Goal: Task Accomplishment & Management: Use online tool/utility

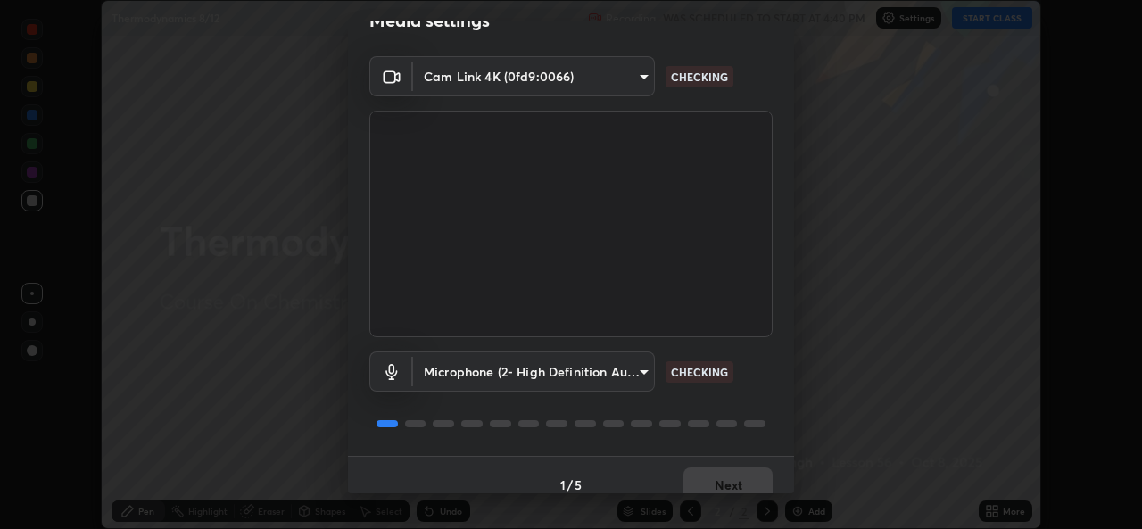
scroll to position [56, 0]
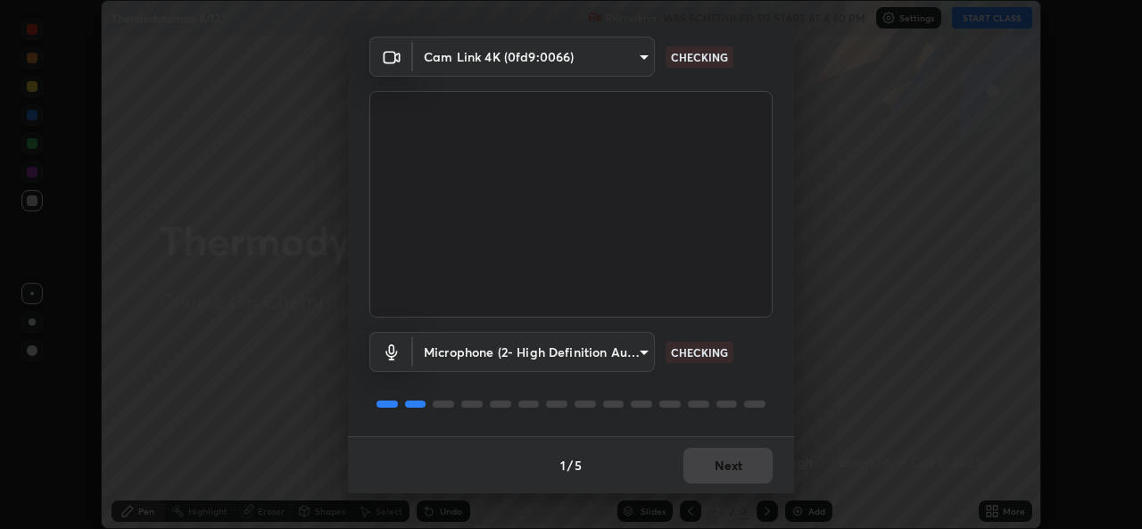
click at [705, 458] on div "1 / 5 Next" at bounding box center [571, 464] width 446 height 57
click at [718, 470] on div "1 / 5 Next" at bounding box center [571, 464] width 446 height 57
click at [729, 460] on div "1 / 5 Next" at bounding box center [571, 464] width 446 height 57
click at [728, 465] on div "1 / 5 Next" at bounding box center [571, 464] width 446 height 57
click at [728, 466] on div "1 / 5 Next" at bounding box center [571, 464] width 446 height 57
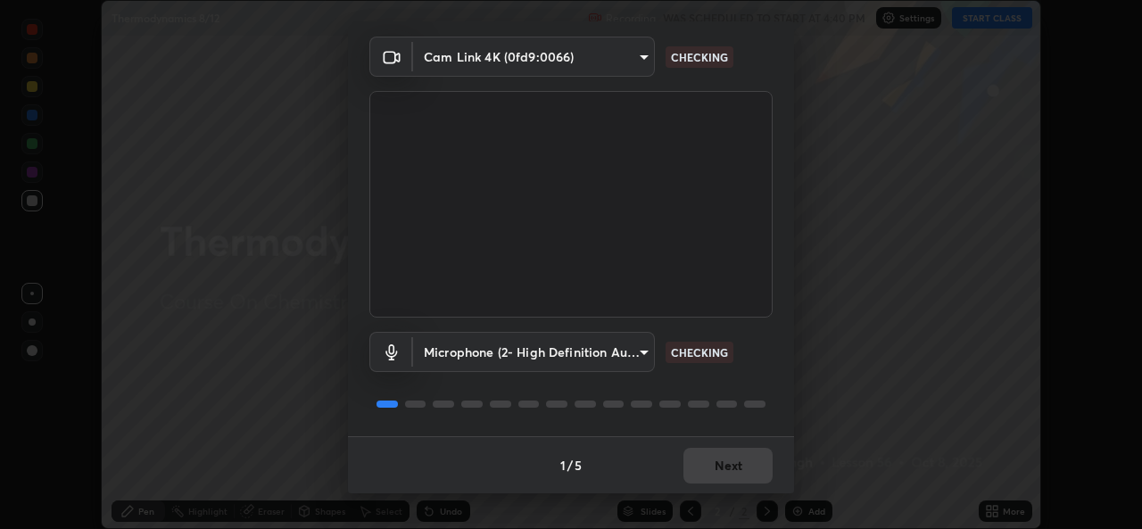
click at [728, 469] on div "1 / 5 Next" at bounding box center [571, 464] width 446 height 57
click at [726, 473] on div "1 / 5 Next" at bounding box center [571, 464] width 446 height 57
click at [723, 472] on div "1 / 5 Next" at bounding box center [571, 464] width 446 height 57
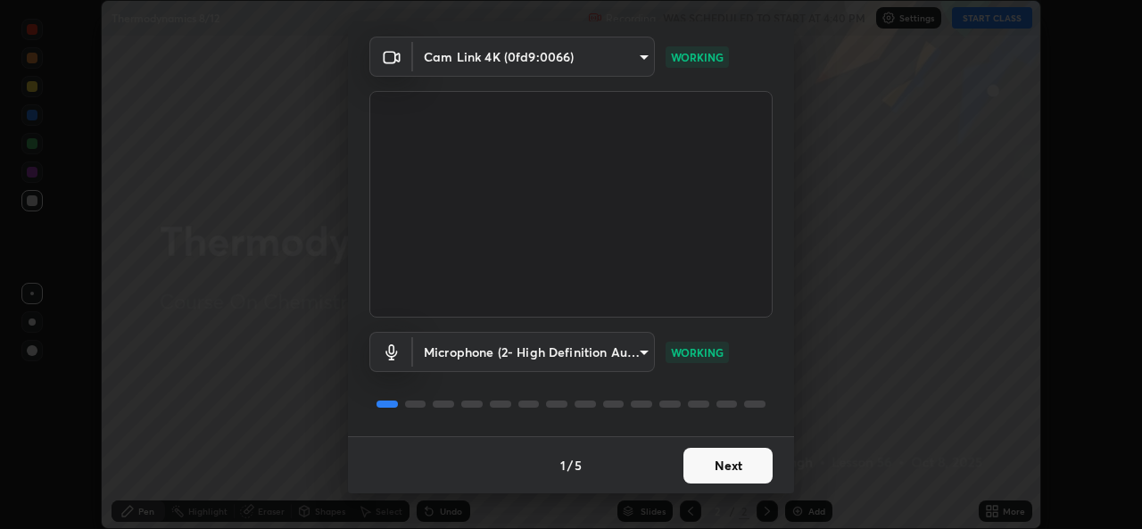
click at [725, 470] on button "Next" at bounding box center [727, 466] width 89 height 36
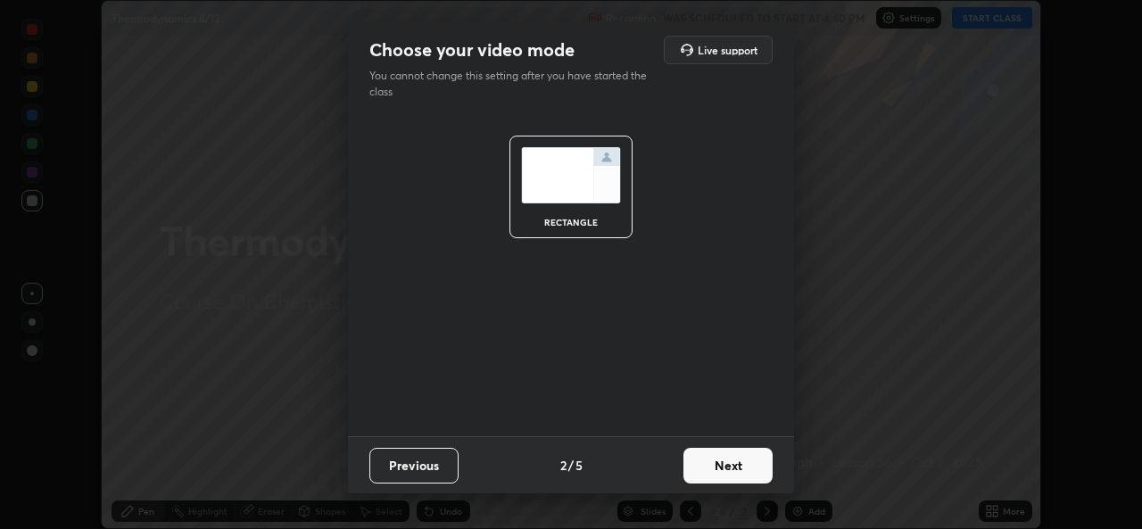
click at [727, 471] on button "Next" at bounding box center [727, 466] width 89 height 36
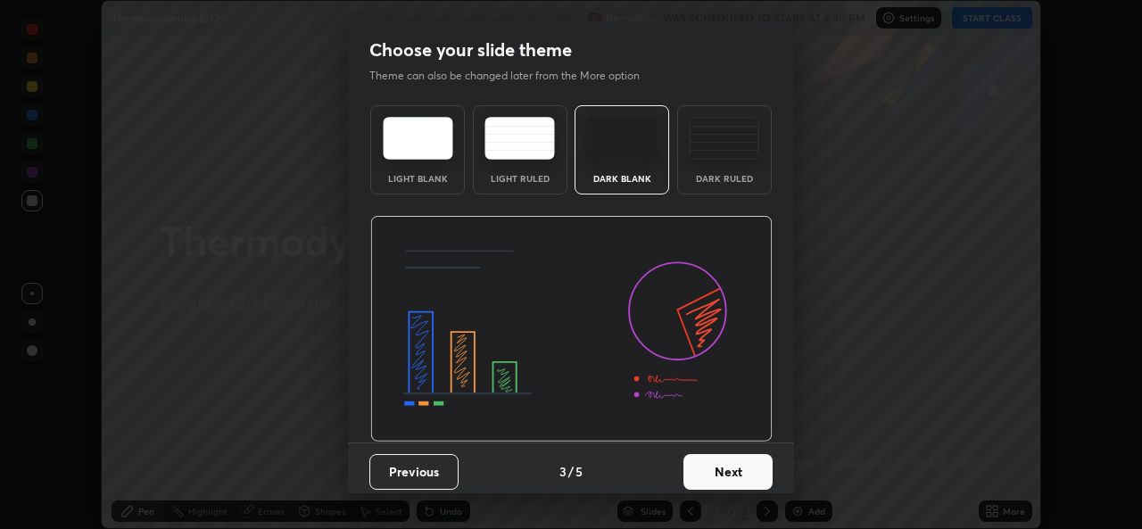
click at [734, 468] on button "Next" at bounding box center [727, 472] width 89 height 36
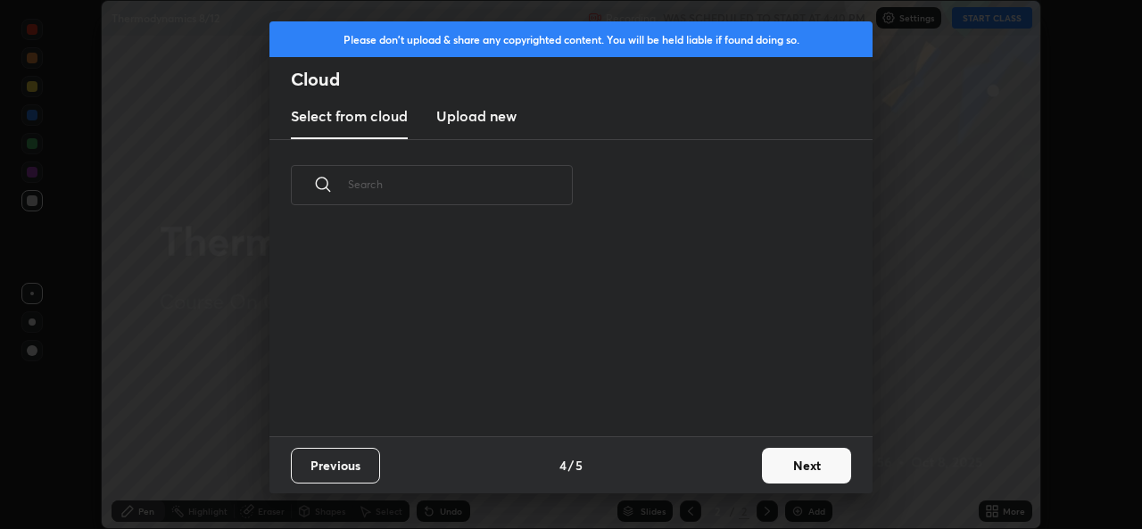
click at [743, 472] on div "Previous 4 / 5 Next" at bounding box center [570, 464] width 603 height 57
click at [776, 466] on button "Next" at bounding box center [806, 466] width 89 height 36
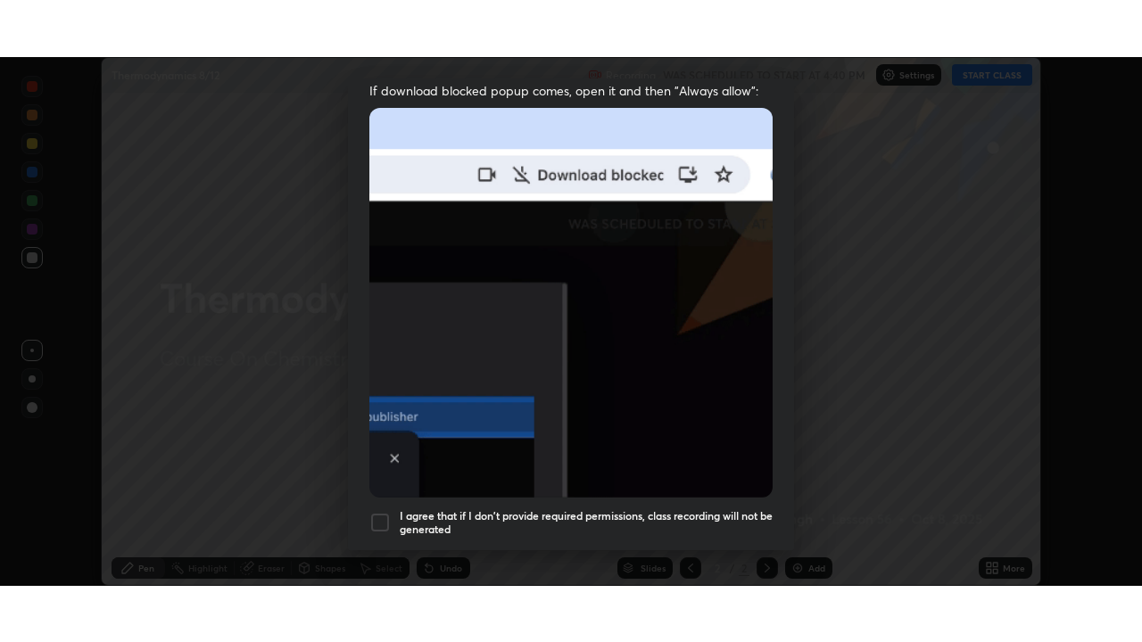
scroll to position [420, 0]
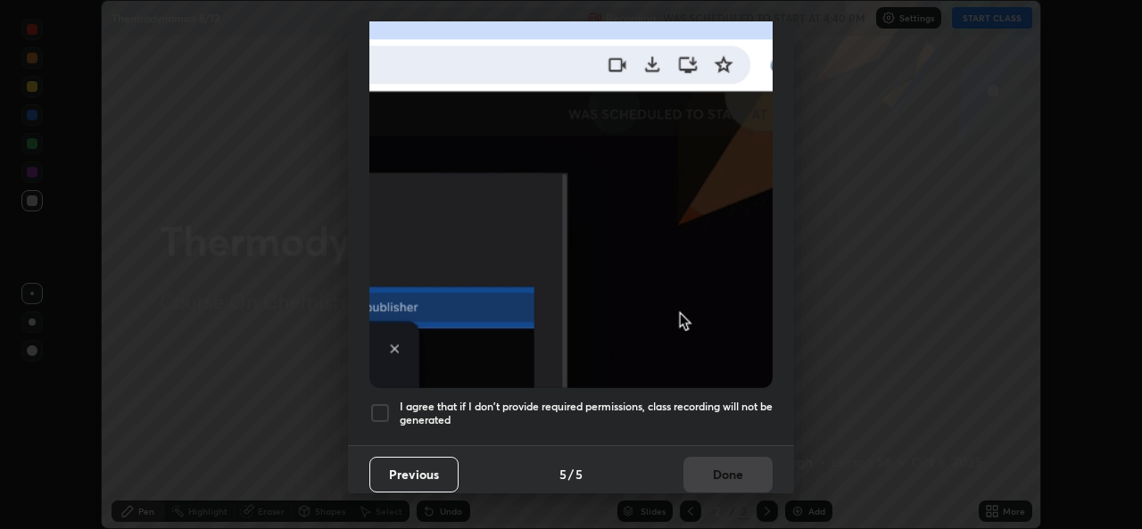
click at [513, 400] on h5 "I agree that if I don't provide required permissions, class recording will not …" at bounding box center [586, 414] width 373 height 28
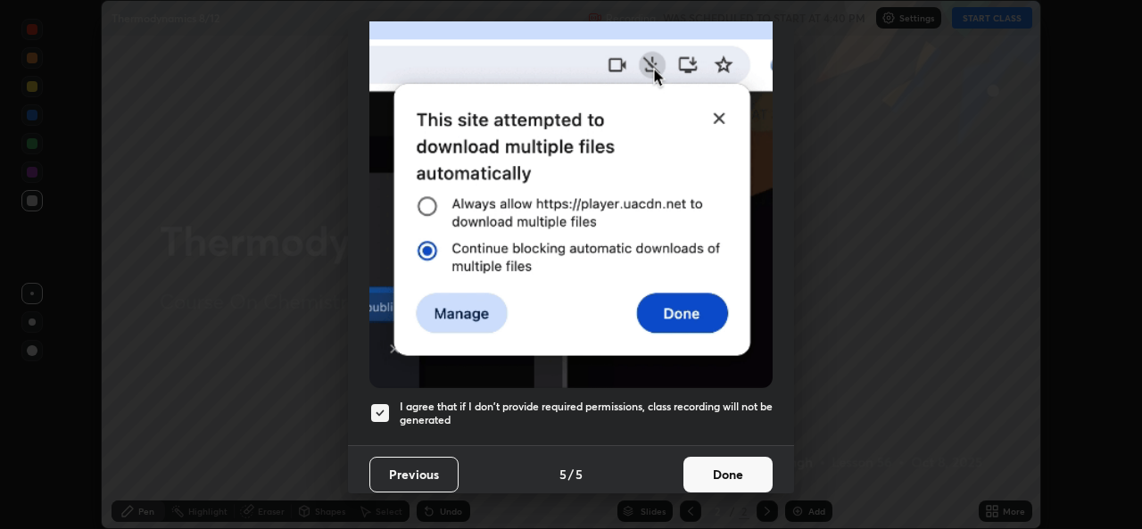
click at [688, 461] on button "Done" at bounding box center [727, 475] width 89 height 36
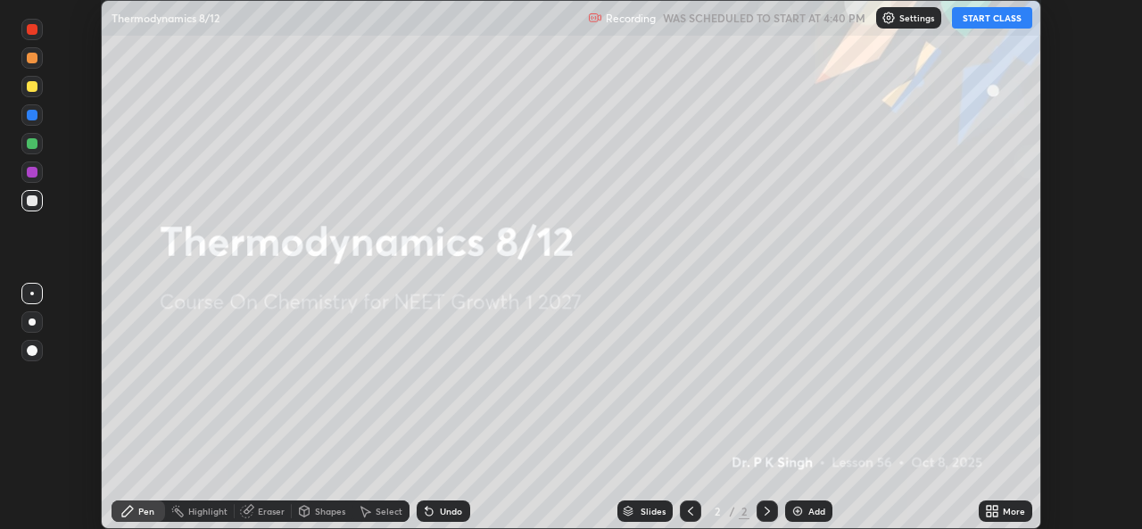
click at [995, 508] on icon at bounding box center [995, 508] width 4 height 4
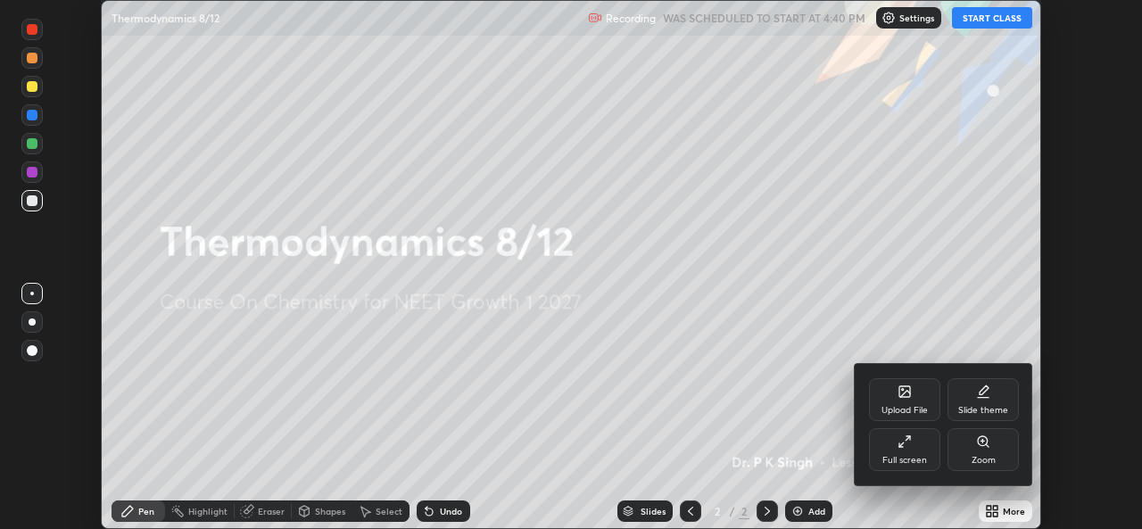
click at [893, 459] on div "Full screen" at bounding box center [904, 460] width 45 height 9
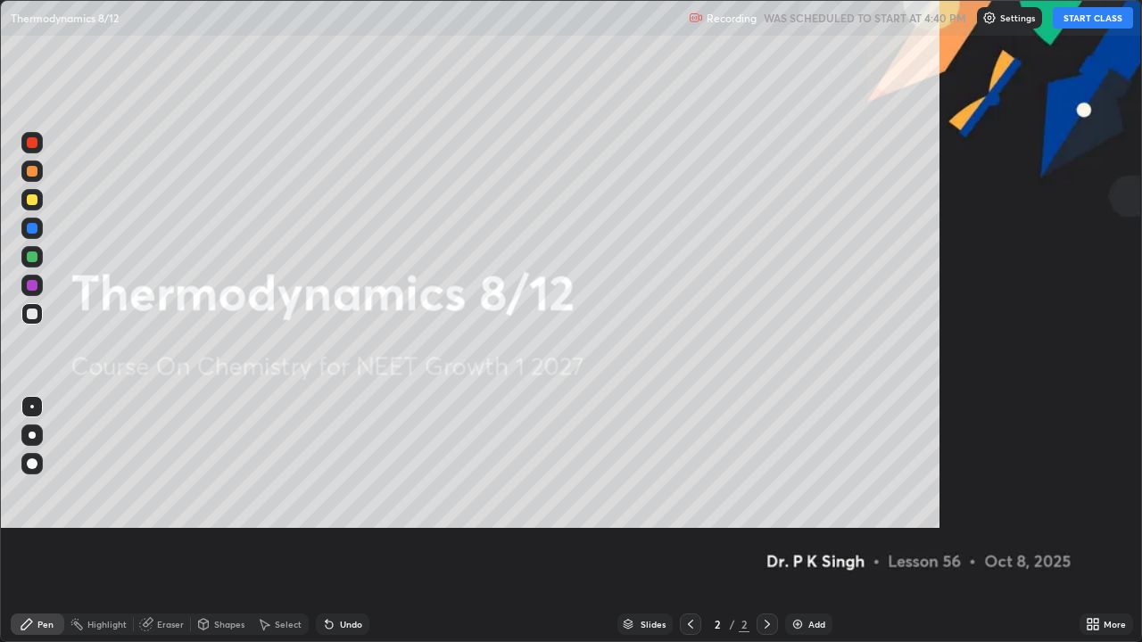
scroll to position [642, 1142]
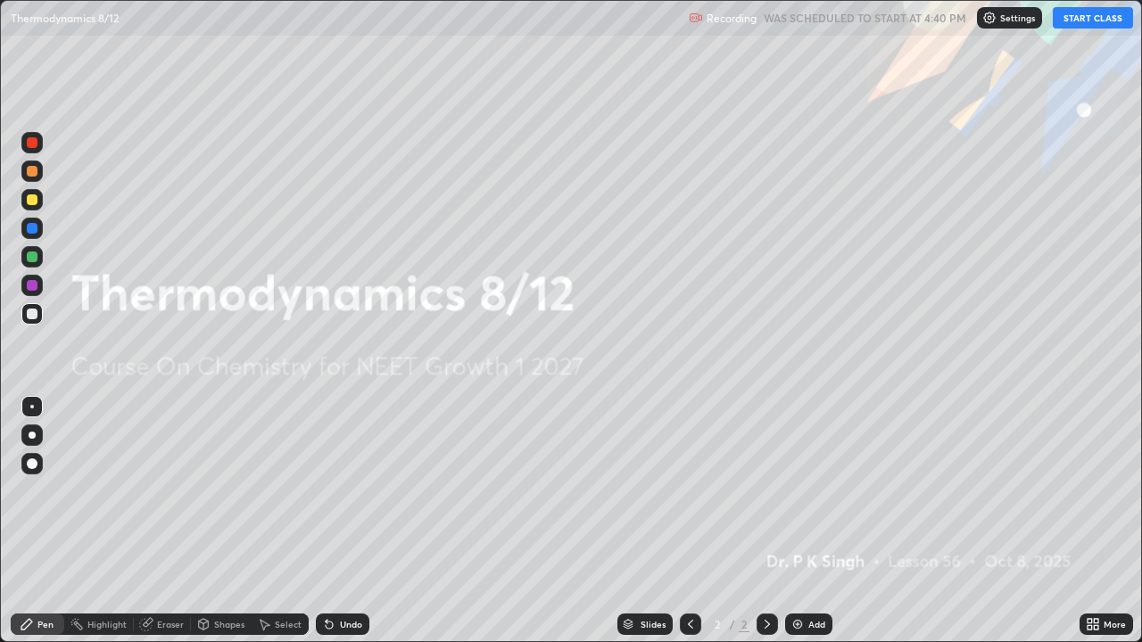
click at [1096, 528] on icon at bounding box center [1093, 624] width 14 height 14
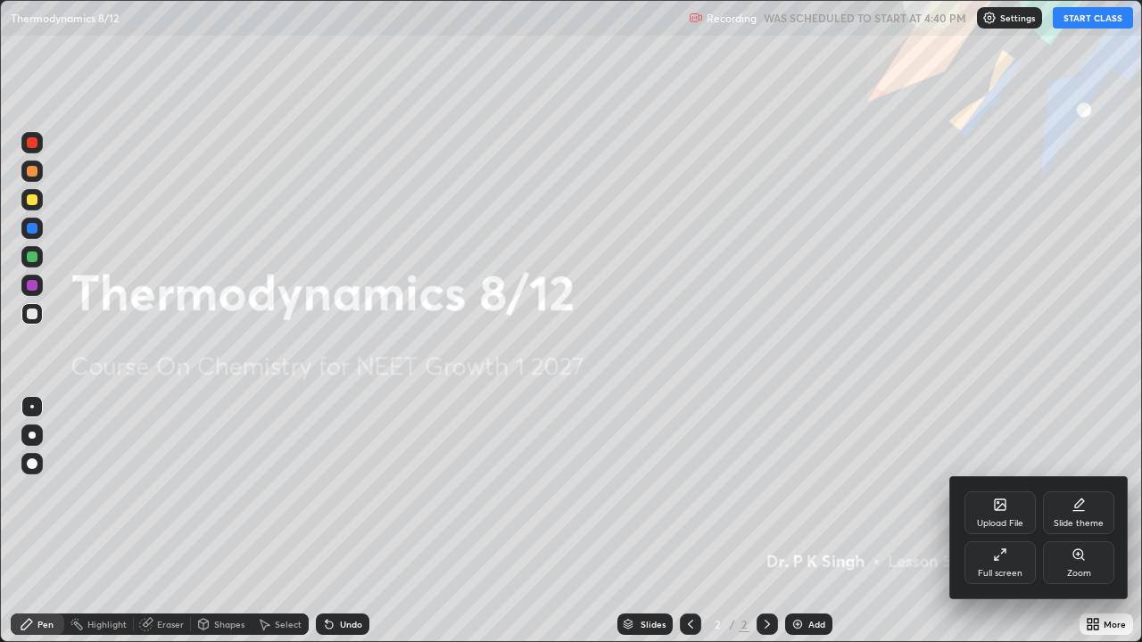
click at [1013, 520] on div "Upload File" at bounding box center [1000, 523] width 46 height 9
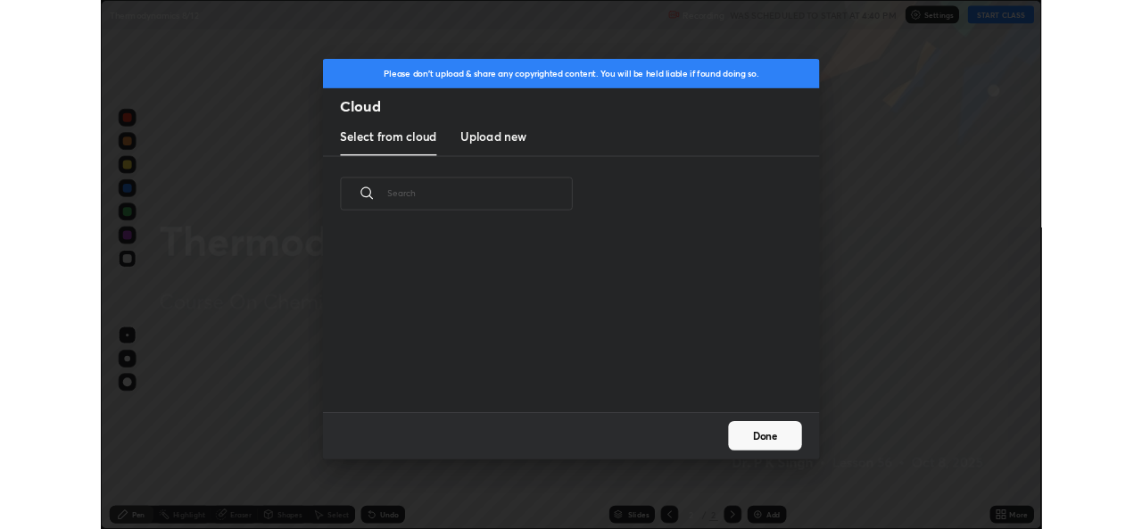
scroll to position [219, 573]
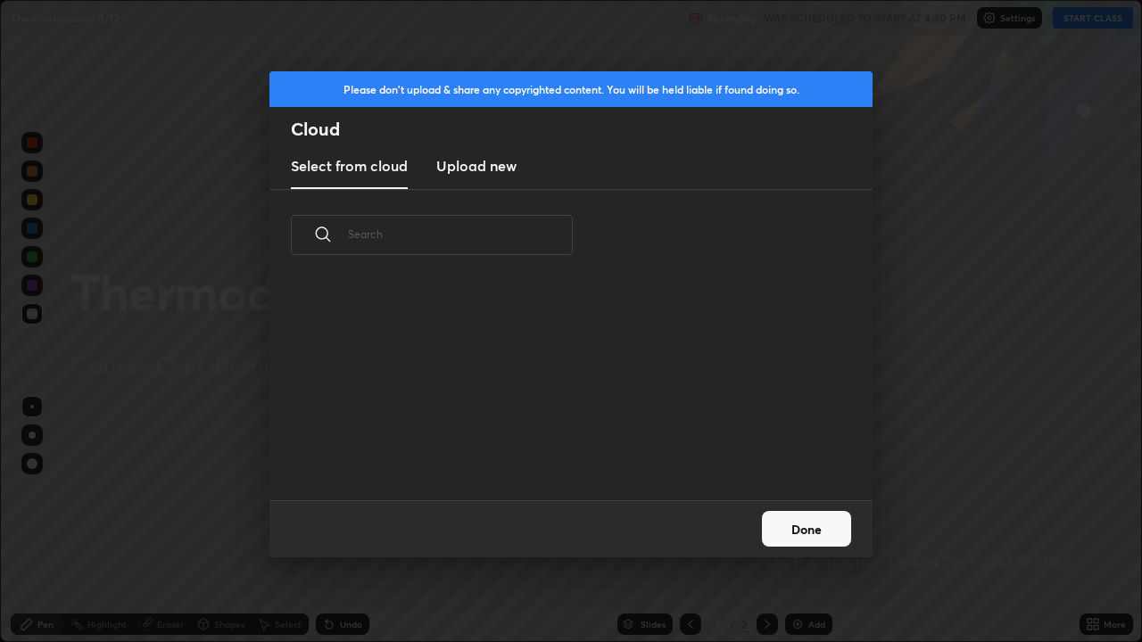
click at [468, 177] on new "Upload new" at bounding box center [476, 167] width 80 height 45
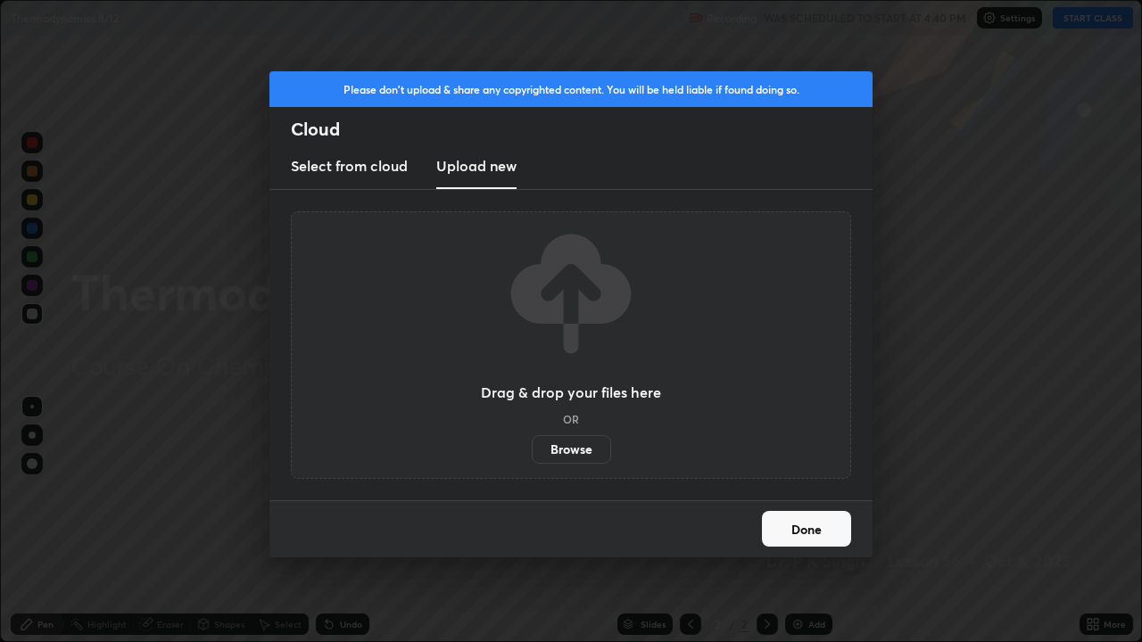
click at [563, 454] on label "Browse" at bounding box center [571, 449] width 79 height 29
click at [532, 454] on input "Browse" at bounding box center [532, 449] width 0 height 29
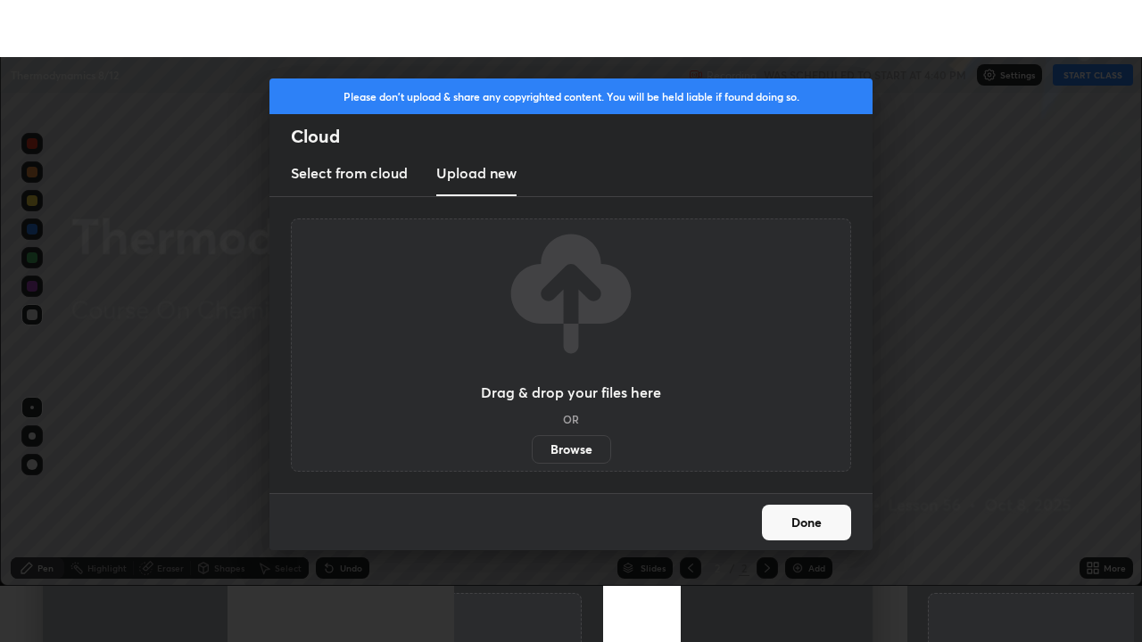
scroll to position [88685, 88072]
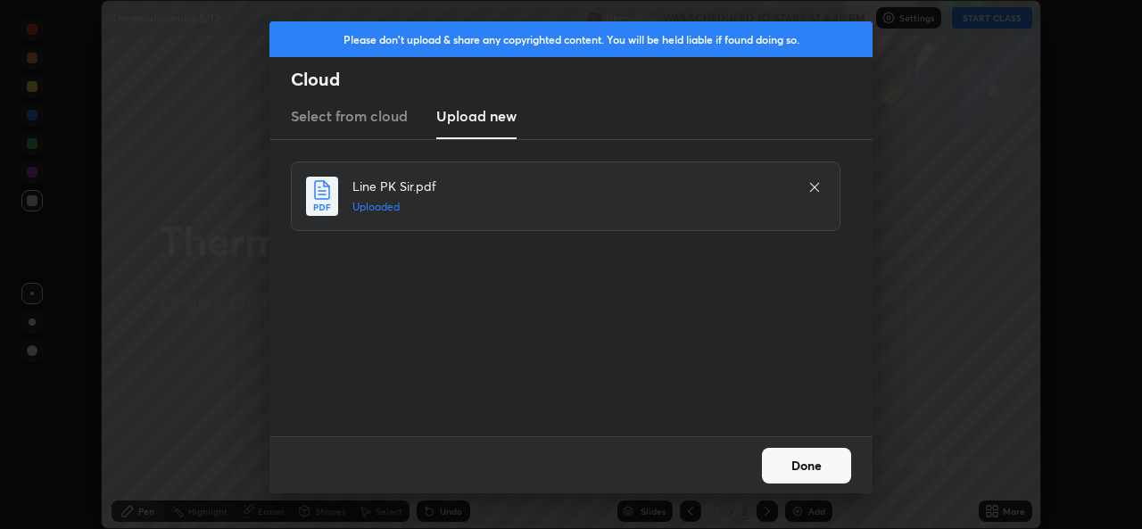
click at [803, 458] on button "Done" at bounding box center [806, 466] width 89 height 36
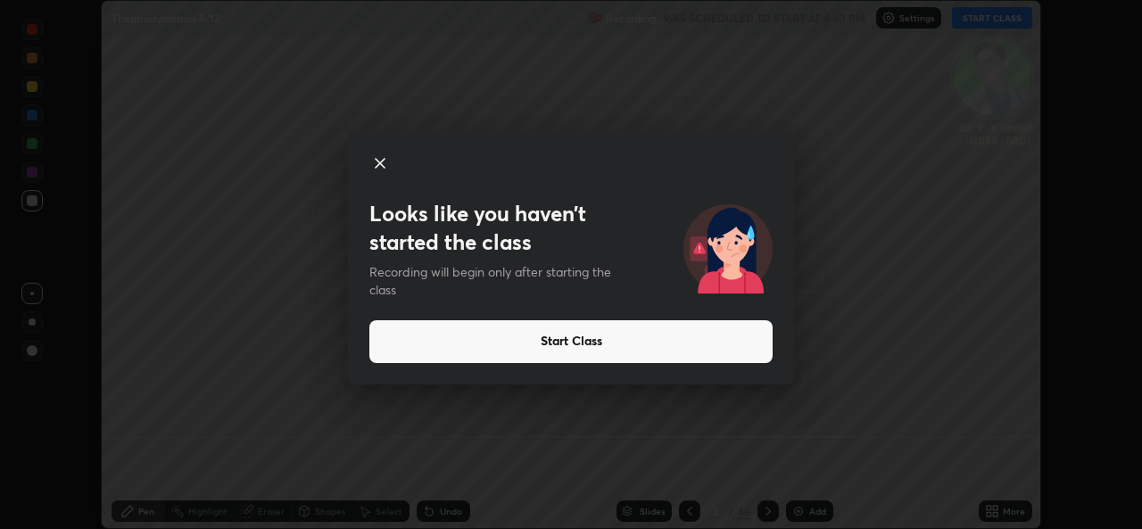
click at [520, 348] on button "Start Class" at bounding box center [570, 341] width 403 height 43
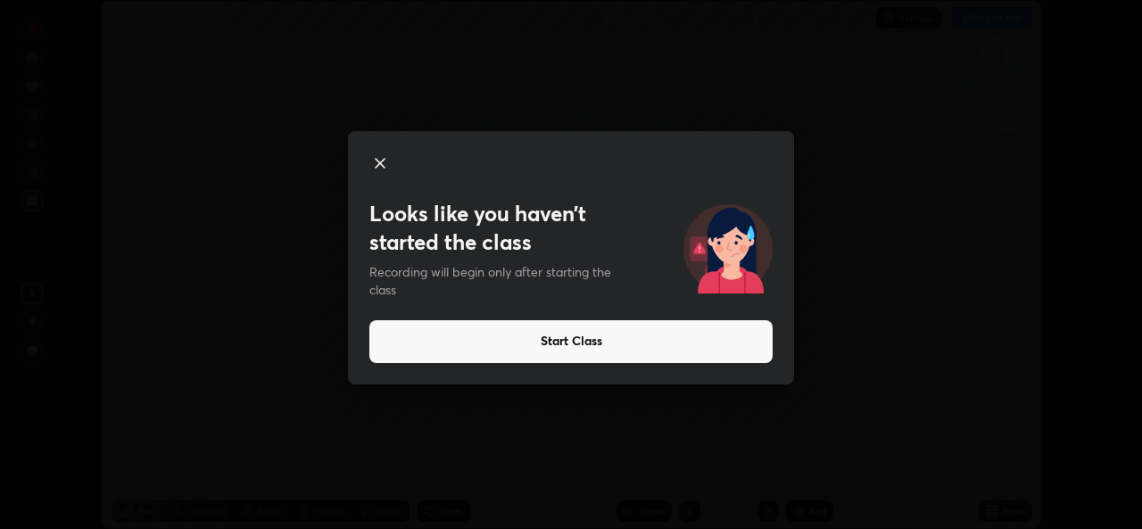
click at [546, 352] on button "Start Class" at bounding box center [570, 341] width 403 height 43
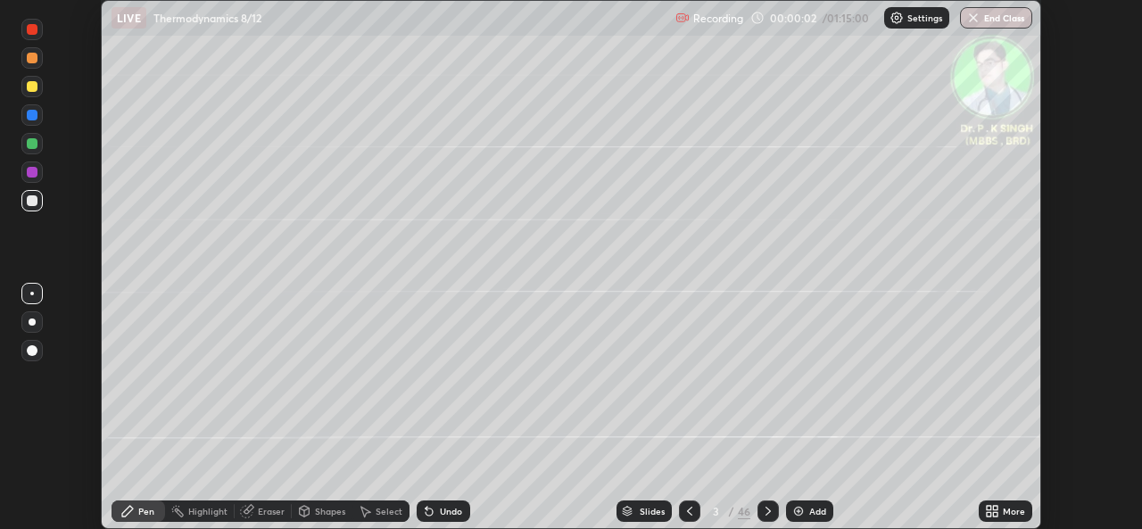
click at [1005, 515] on div "More" at bounding box center [1014, 511] width 22 height 9
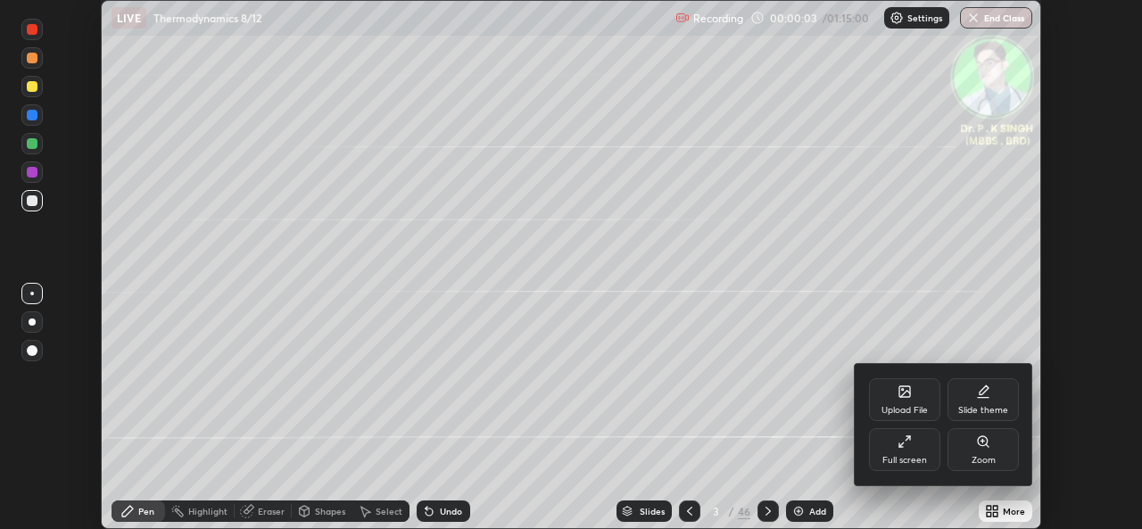
click at [903, 451] on div "Full screen" at bounding box center [904, 449] width 71 height 43
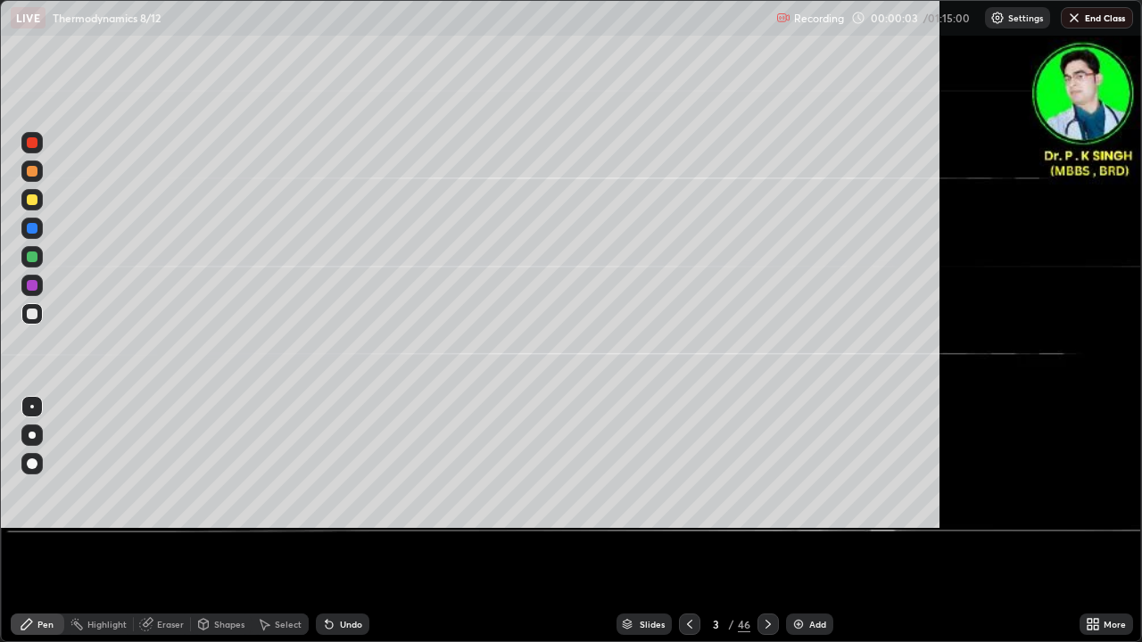
scroll to position [642, 1142]
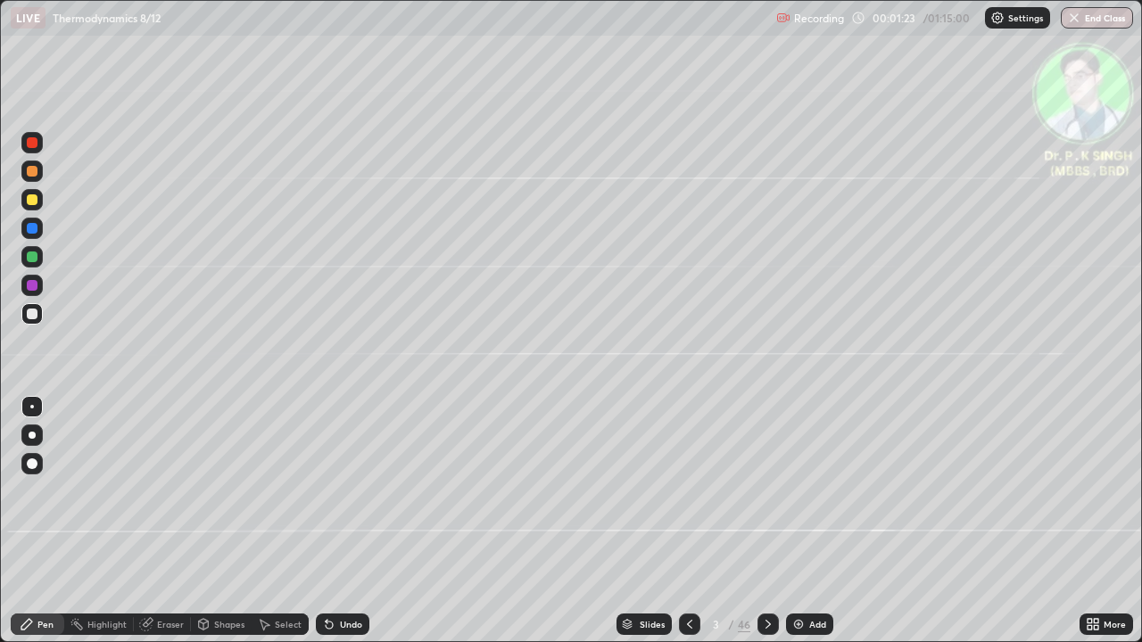
click at [36, 227] on div at bounding box center [32, 228] width 11 height 11
click at [32, 227] on div at bounding box center [32, 228] width 11 height 11
click at [770, 528] on icon at bounding box center [768, 624] width 14 height 14
click at [46, 201] on div "Erase all" at bounding box center [32, 321] width 43 height 571
click at [37, 201] on div at bounding box center [31, 199] width 21 height 21
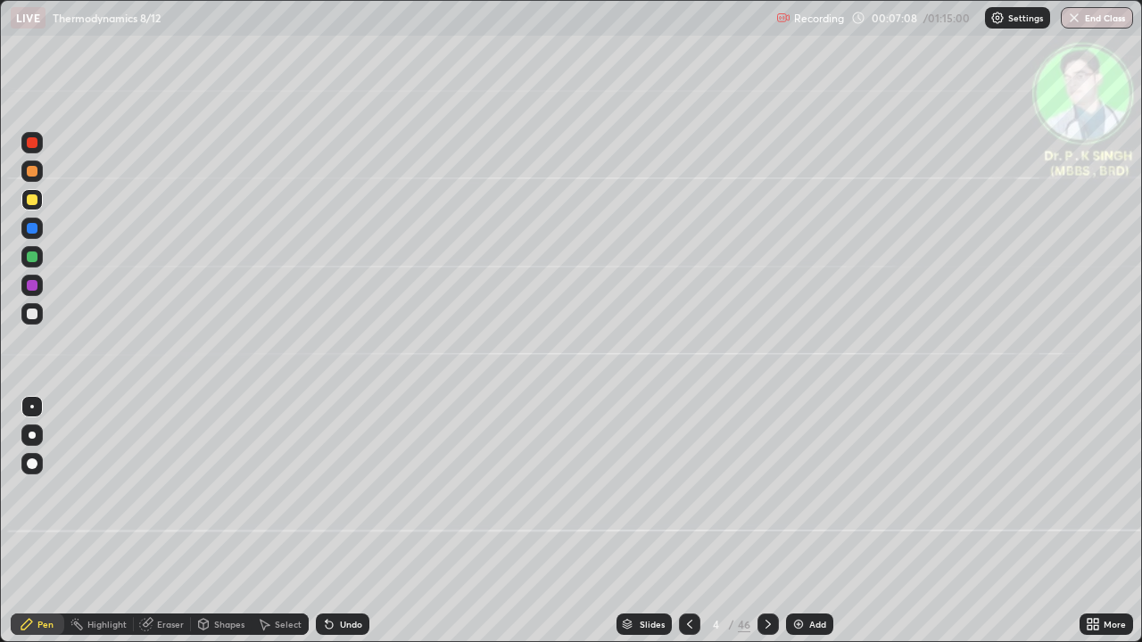
click at [39, 199] on div at bounding box center [31, 199] width 21 height 21
click at [692, 528] on div at bounding box center [689, 625] width 21 height 36
click at [769, 528] on div at bounding box center [767, 625] width 21 height 36
click at [147, 528] on icon at bounding box center [148, 622] width 10 height 9
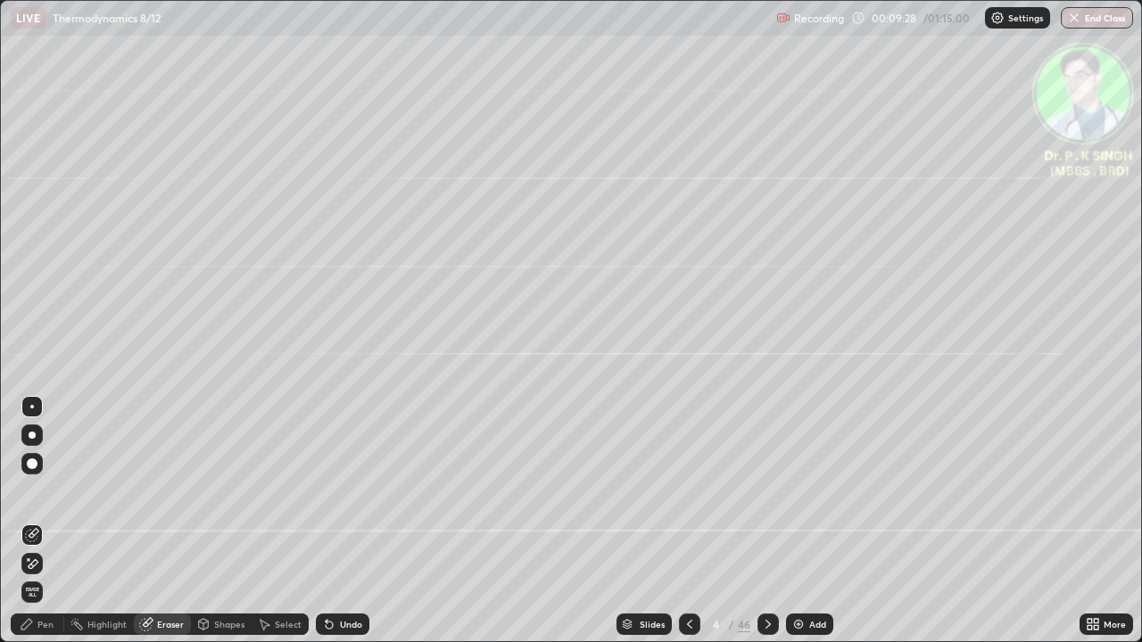
click at [34, 528] on span "Erase all" at bounding box center [32, 592] width 20 height 11
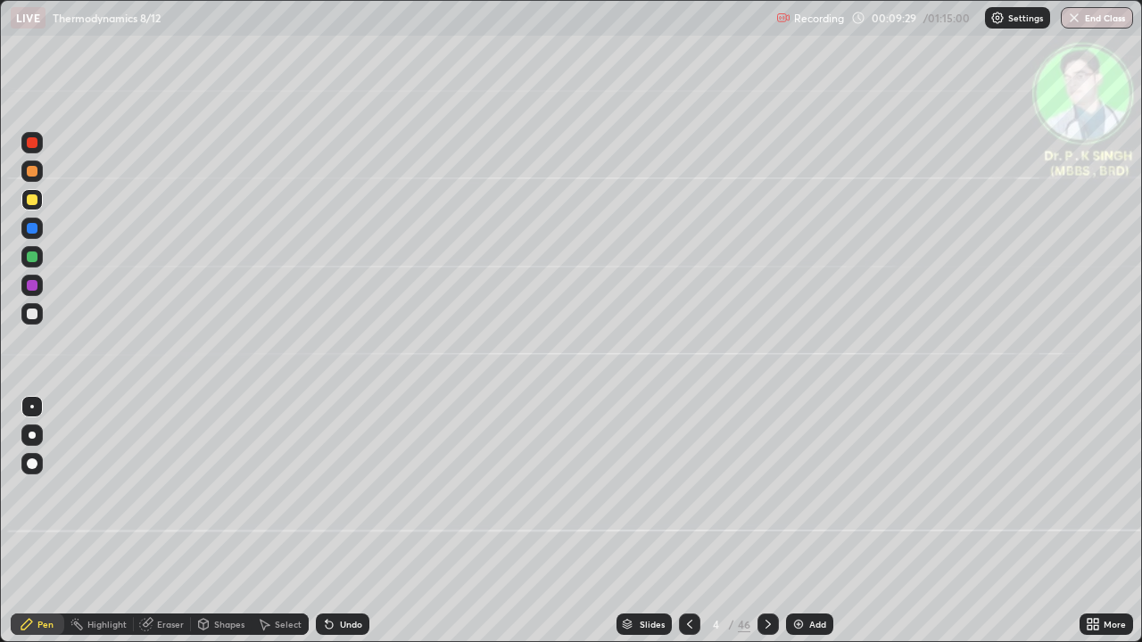
click at [37, 228] on div at bounding box center [32, 228] width 11 height 11
click at [34, 202] on div at bounding box center [32, 199] width 11 height 11
click at [768, 528] on icon at bounding box center [768, 624] width 14 height 14
click at [36, 232] on div at bounding box center [32, 228] width 11 height 11
click at [34, 200] on div at bounding box center [32, 199] width 11 height 11
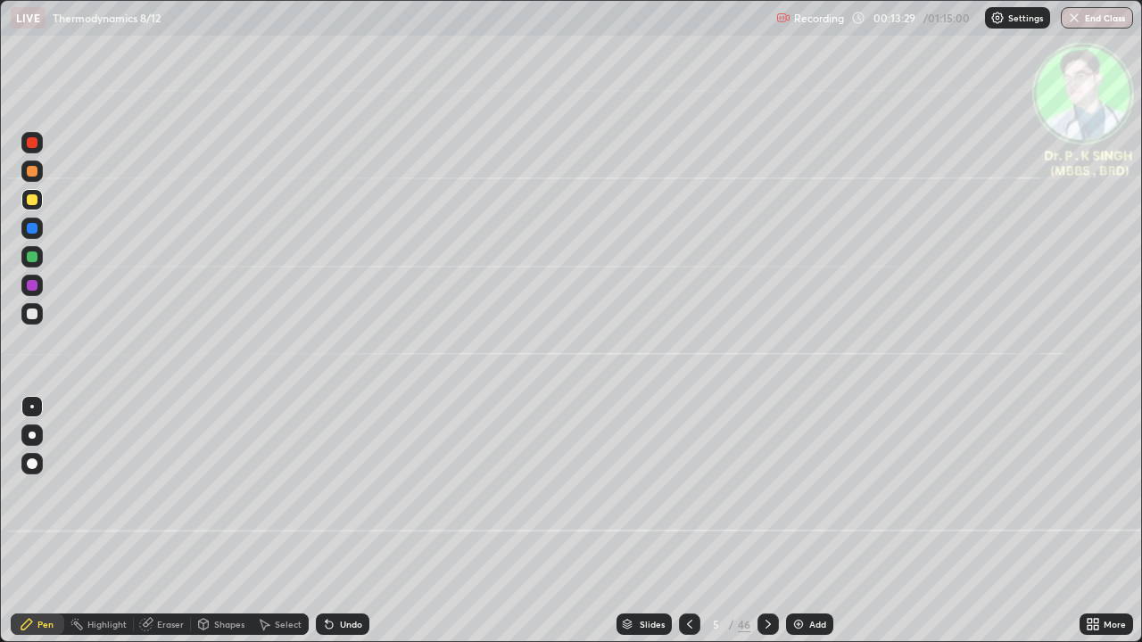
click at [766, 528] on icon at bounding box center [767, 624] width 5 height 9
click at [37, 231] on div at bounding box center [32, 228] width 11 height 11
click at [766, 528] on icon at bounding box center [768, 624] width 14 height 14
click at [38, 201] on div at bounding box center [31, 199] width 21 height 21
click at [765, 528] on icon at bounding box center [768, 624] width 14 height 14
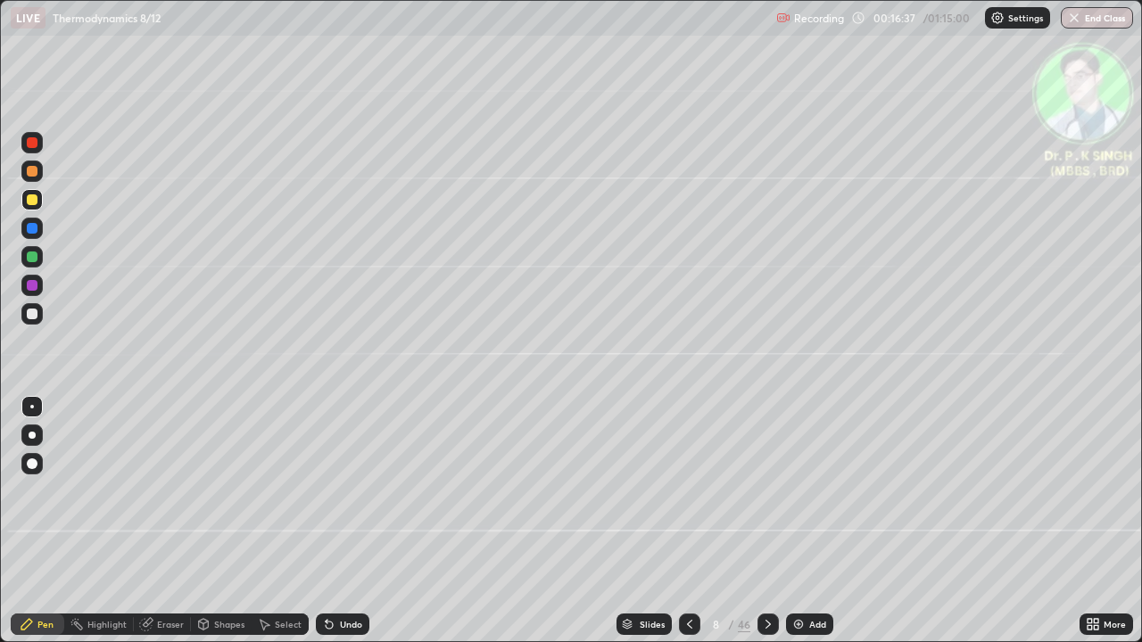
click at [682, 528] on icon at bounding box center [689, 624] width 14 height 14
click at [766, 528] on icon at bounding box center [767, 624] width 5 height 9
click at [147, 528] on icon at bounding box center [148, 622] width 10 height 9
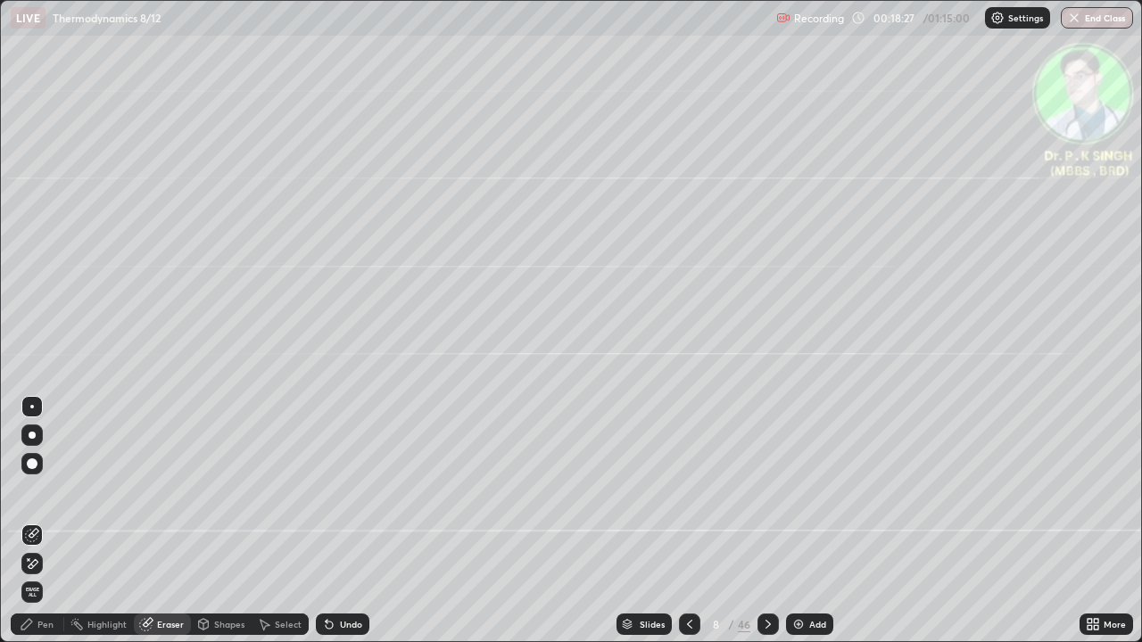
click at [35, 528] on icon at bounding box center [32, 535] width 14 height 14
click at [53, 528] on div "Pen" at bounding box center [45, 624] width 16 height 9
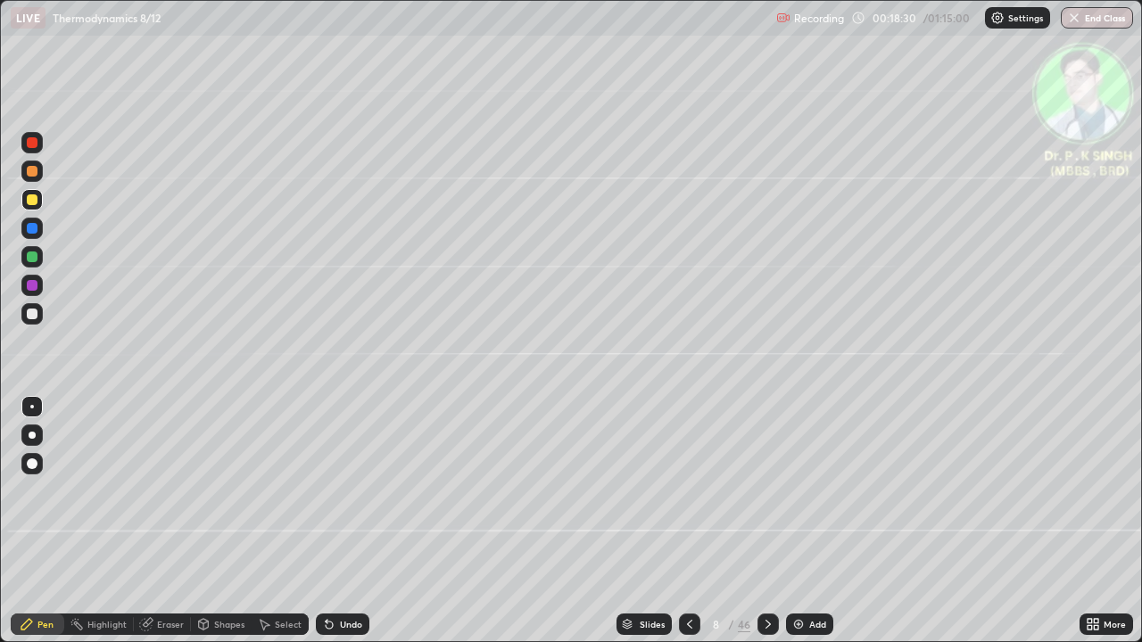
click at [40, 528] on div "Pen" at bounding box center [38, 624] width 54 height 21
click at [765, 528] on icon at bounding box center [768, 624] width 14 height 14
click at [33, 200] on div at bounding box center [32, 199] width 11 height 11
click at [687, 528] on icon at bounding box center [689, 624] width 5 height 9
click at [764, 528] on icon at bounding box center [768, 624] width 14 height 14
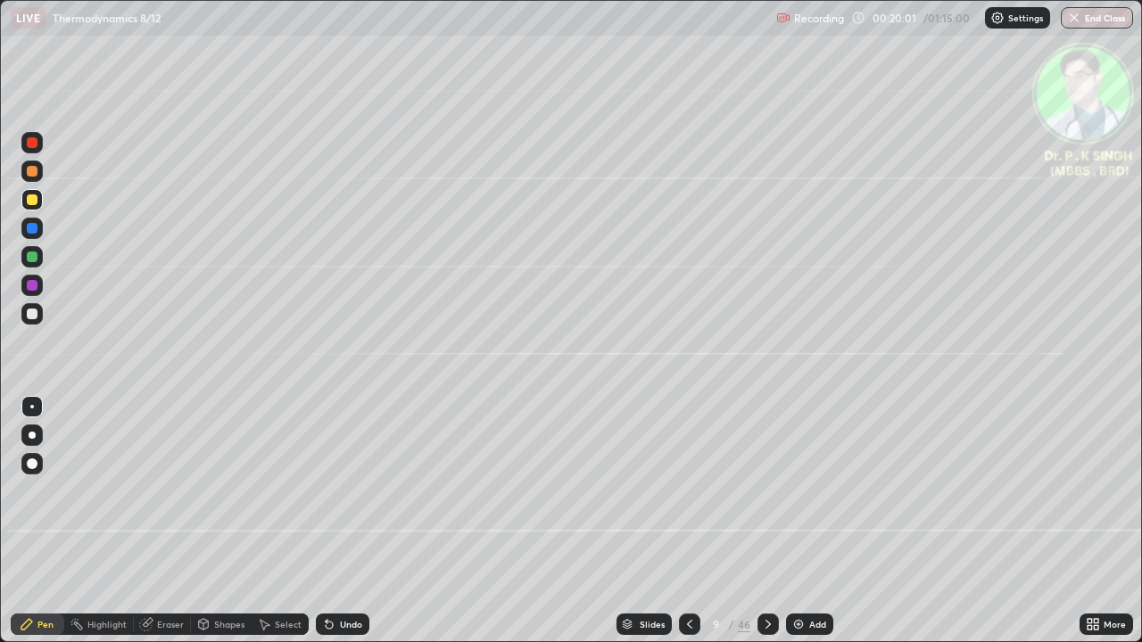
click at [37, 228] on div at bounding box center [32, 228] width 11 height 11
click at [34, 255] on div at bounding box center [32, 257] width 11 height 11
click at [762, 528] on icon at bounding box center [768, 624] width 14 height 14
click at [33, 200] on div at bounding box center [32, 199] width 11 height 11
click at [765, 528] on icon at bounding box center [768, 624] width 14 height 14
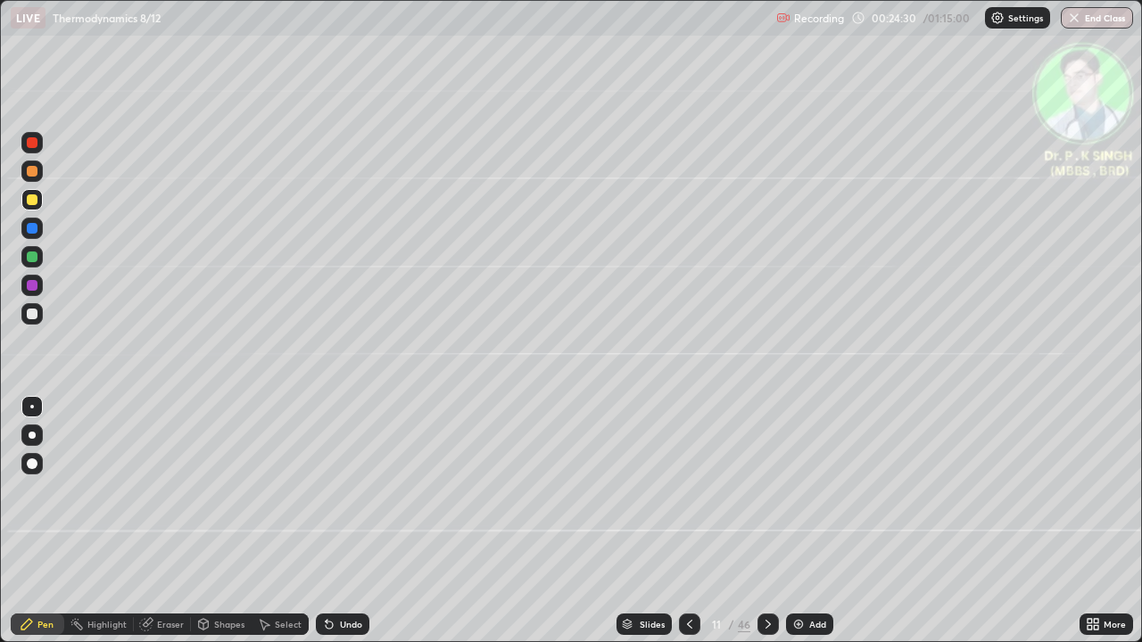
click at [692, 528] on div at bounding box center [689, 624] width 21 height 21
click at [768, 528] on icon at bounding box center [767, 624] width 5 height 9
click at [38, 255] on div at bounding box center [31, 256] width 21 height 21
click at [39, 201] on div at bounding box center [31, 199] width 21 height 21
click at [766, 528] on icon at bounding box center [767, 624] width 5 height 9
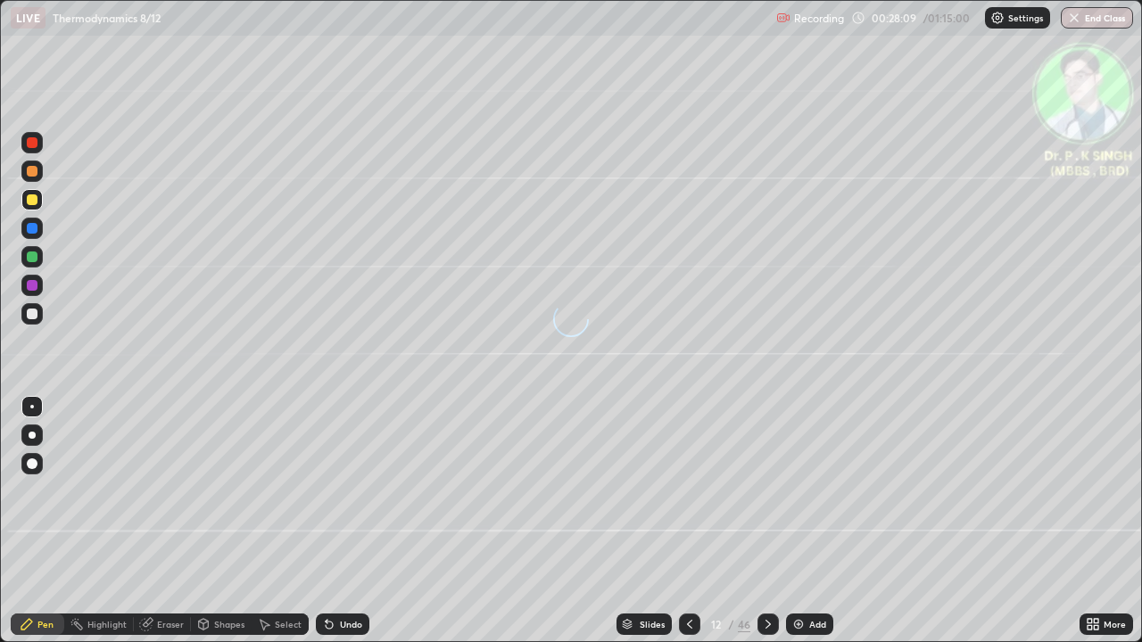
click at [34, 203] on div at bounding box center [32, 199] width 11 height 11
click at [37, 203] on div at bounding box center [32, 199] width 11 height 11
click at [768, 528] on icon at bounding box center [767, 624] width 5 height 9
click at [689, 528] on icon at bounding box center [689, 624] width 14 height 14
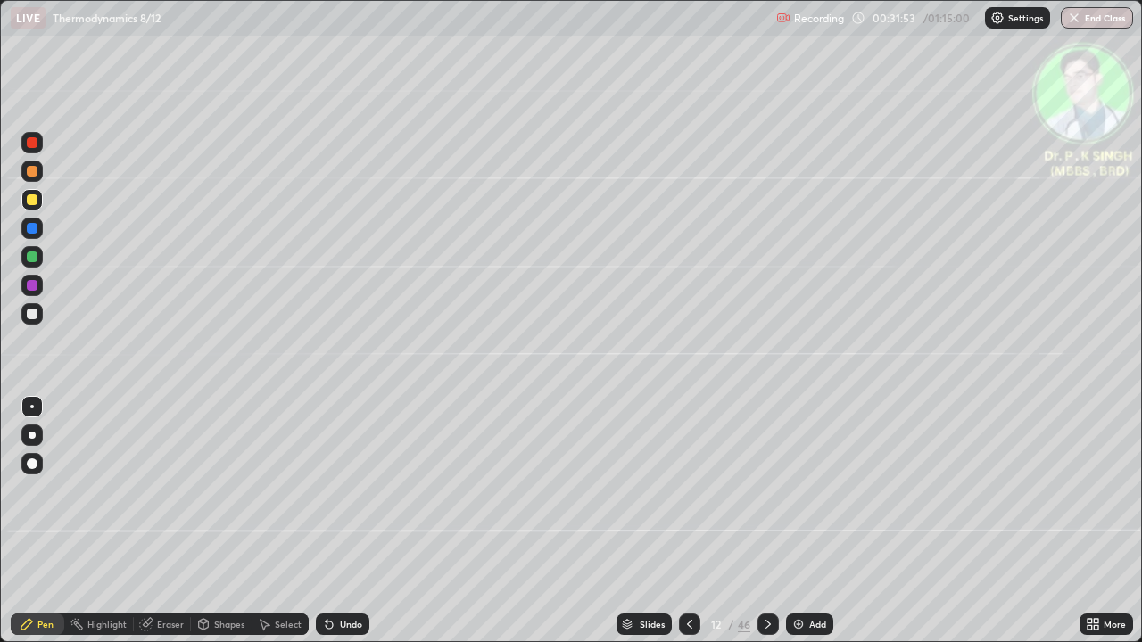
click at [765, 528] on icon at bounding box center [767, 624] width 5 height 9
click at [155, 528] on div "Eraser" at bounding box center [162, 624] width 57 height 21
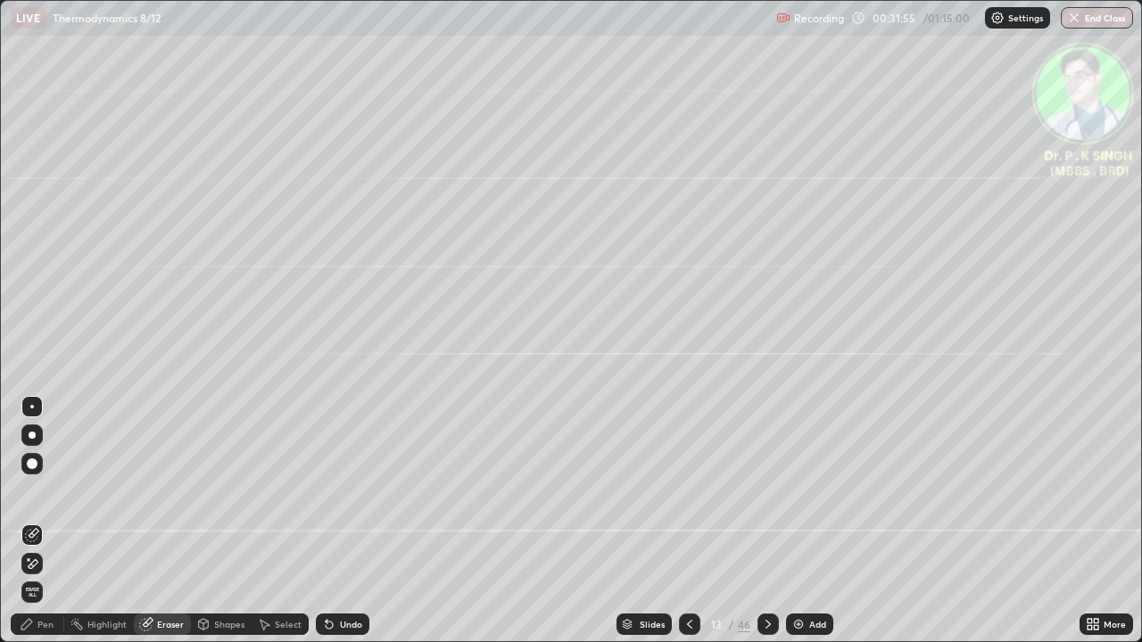
click at [32, 528] on span "Erase all" at bounding box center [32, 592] width 20 height 11
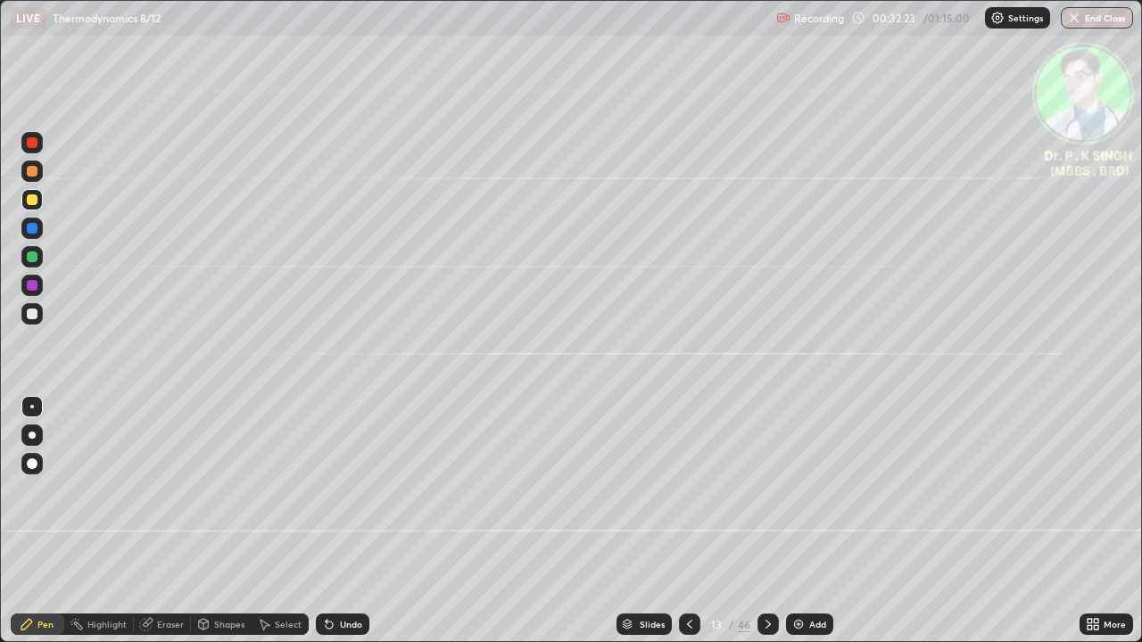
click at [32, 259] on div at bounding box center [32, 257] width 11 height 11
click at [36, 203] on div at bounding box center [32, 199] width 11 height 11
click at [766, 528] on icon at bounding box center [768, 624] width 14 height 14
click at [37, 230] on div at bounding box center [32, 228] width 11 height 11
click at [39, 200] on div at bounding box center [31, 199] width 21 height 21
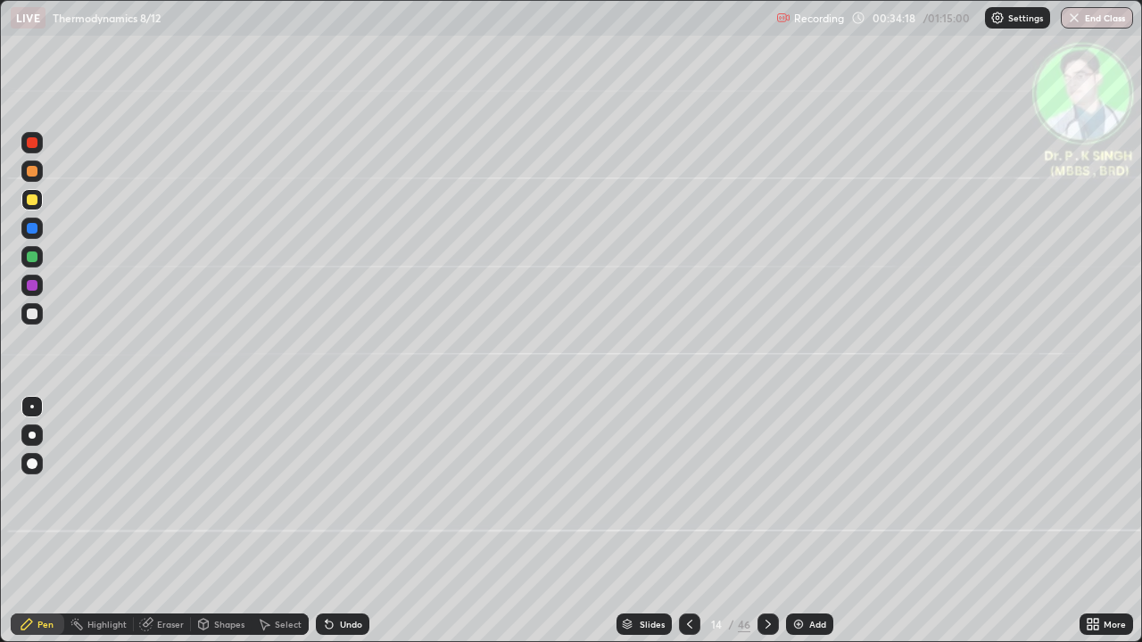
click at [37, 204] on div at bounding box center [31, 199] width 21 height 21
click at [689, 528] on icon at bounding box center [689, 624] width 14 height 14
click at [763, 528] on div at bounding box center [767, 624] width 21 height 21
click at [767, 528] on div at bounding box center [767, 624] width 21 height 21
click at [47, 232] on div "Erase all" at bounding box center [32, 321] width 43 height 571
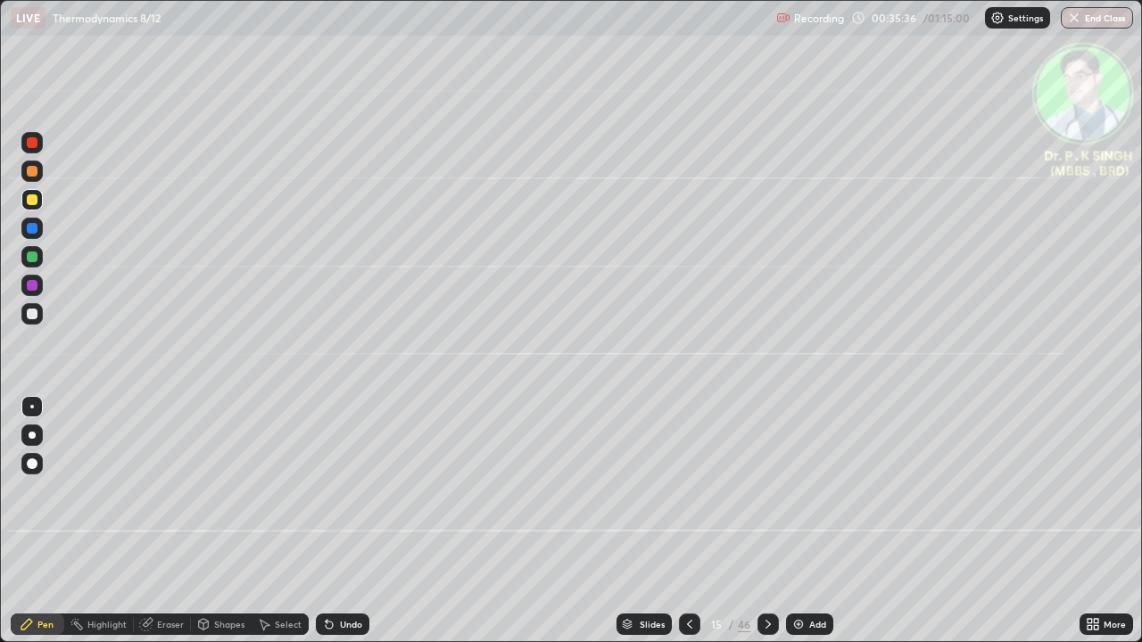
click at [35, 229] on div at bounding box center [32, 228] width 11 height 11
click at [37, 201] on div at bounding box center [32, 199] width 11 height 11
click at [761, 528] on icon at bounding box center [768, 624] width 14 height 14
click at [38, 231] on div at bounding box center [31, 228] width 21 height 21
click at [36, 207] on div at bounding box center [31, 199] width 21 height 21
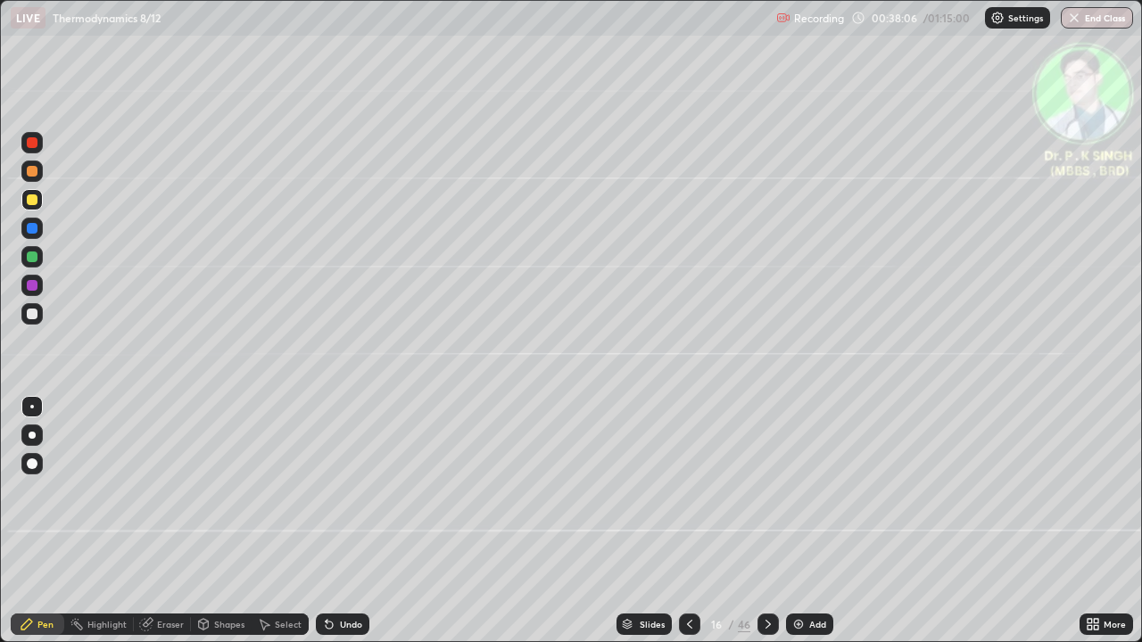
click at [766, 528] on icon at bounding box center [768, 624] width 14 height 14
click at [30, 231] on div at bounding box center [32, 228] width 11 height 11
click at [35, 203] on div at bounding box center [32, 199] width 11 height 11
click at [757, 528] on div at bounding box center [767, 624] width 21 height 21
click at [34, 231] on div at bounding box center [32, 228] width 11 height 11
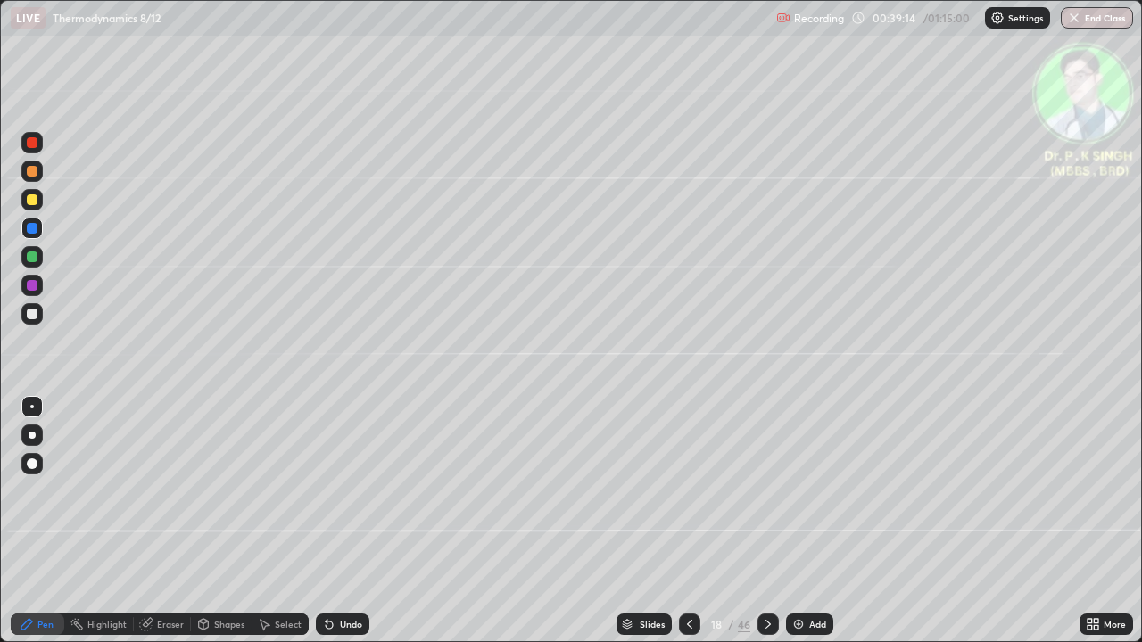
click at [33, 200] on div at bounding box center [32, 199] width 11 height 11
click at [35, 227] on div at bounding box center [32, 228] width 11 height 11
click at [764, 528] on icon at bounding box center [768, 624] width 14 height 14
click at [37, 204] on div at bounding box center [31, 199] width 21 height 21
click at [762, 528] on div at bounding box center [767, 624] width 21 height 21
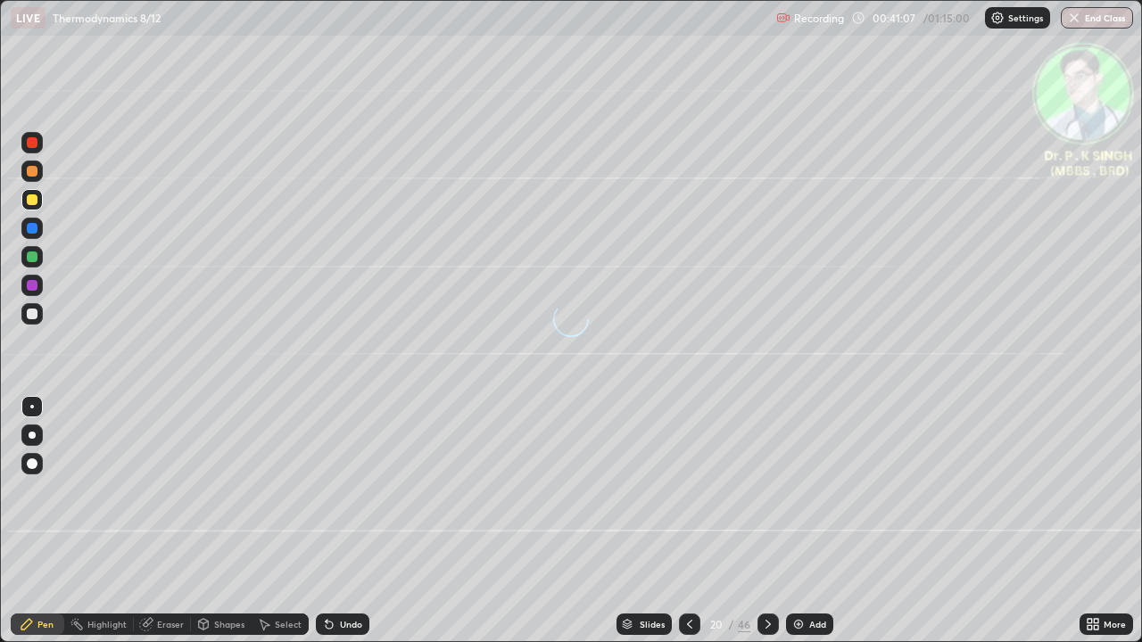
click at [37, 256] on div at bounding box center [31, 256] width 21 height 21
click at [37, 205] on div at bounding box center [31, 199] width 21 height 21
click at [149, 528] on icon at bounding box center [148, 622] width 10 height 9
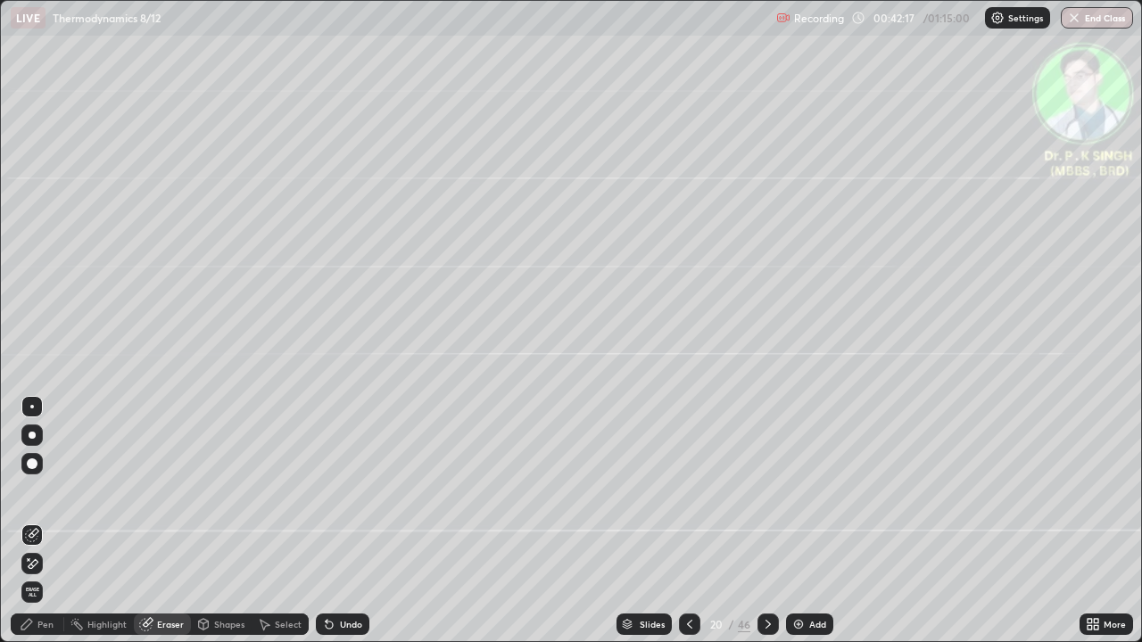
click at [37, 528] on icon at bounding box center [34, 563] width 10 height 9
click at [45, 528] on div "Pen" at bounding box center [45, 624] width 16 height 9
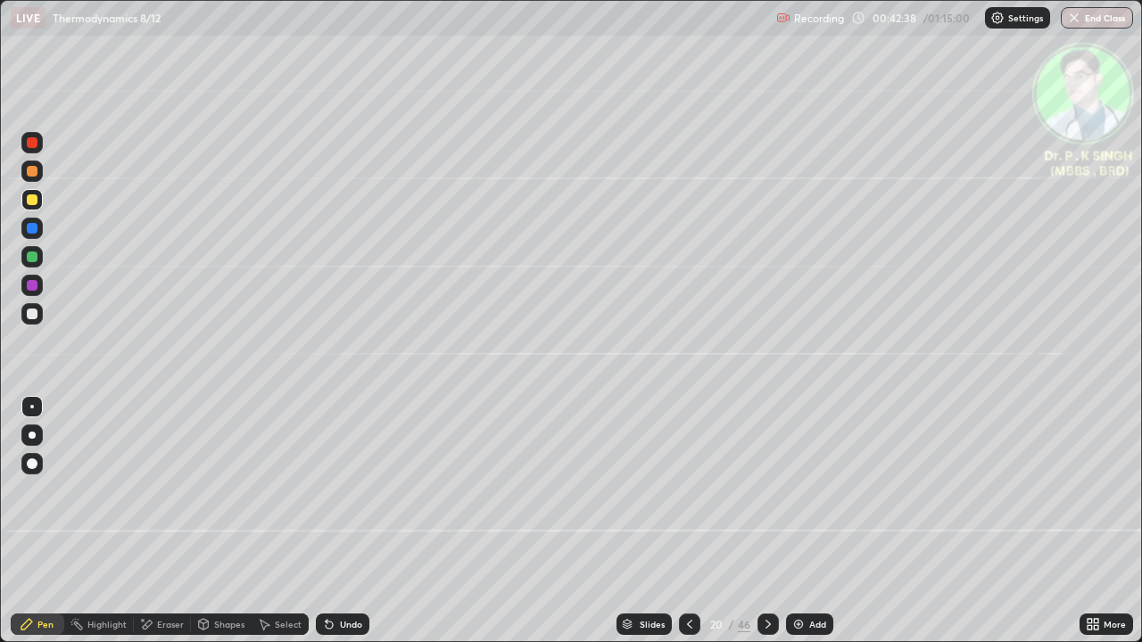
click at [210, 528] on div "Shapes" at bounding box center [221, 624] width 61 height 21
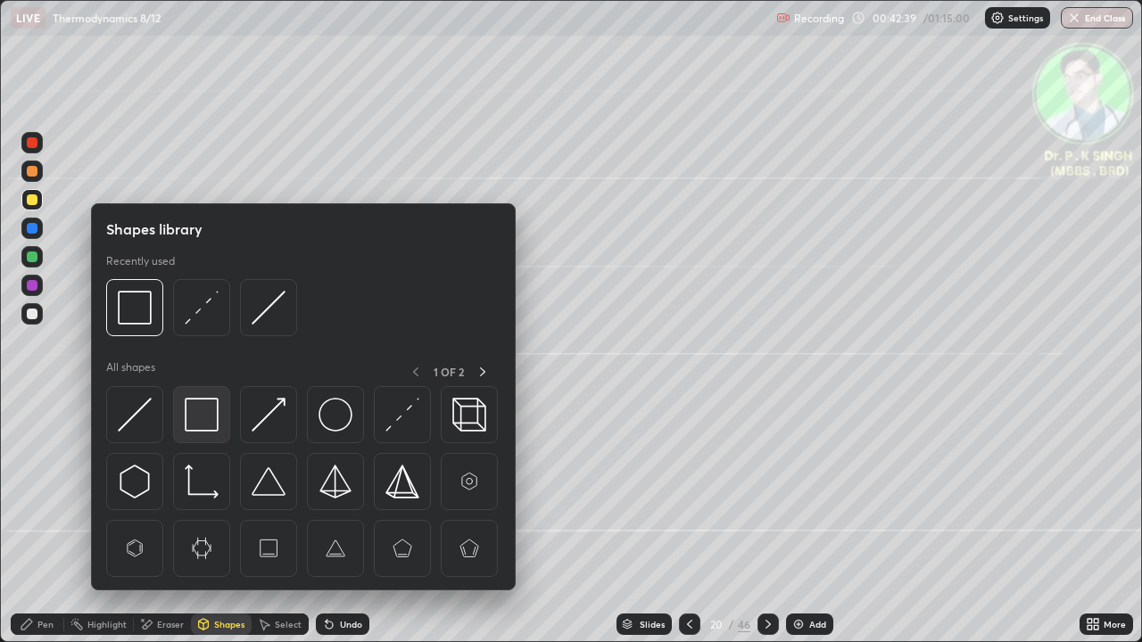
click at [214, 421] on img at bounding box center [202, 415] width 34 height 34
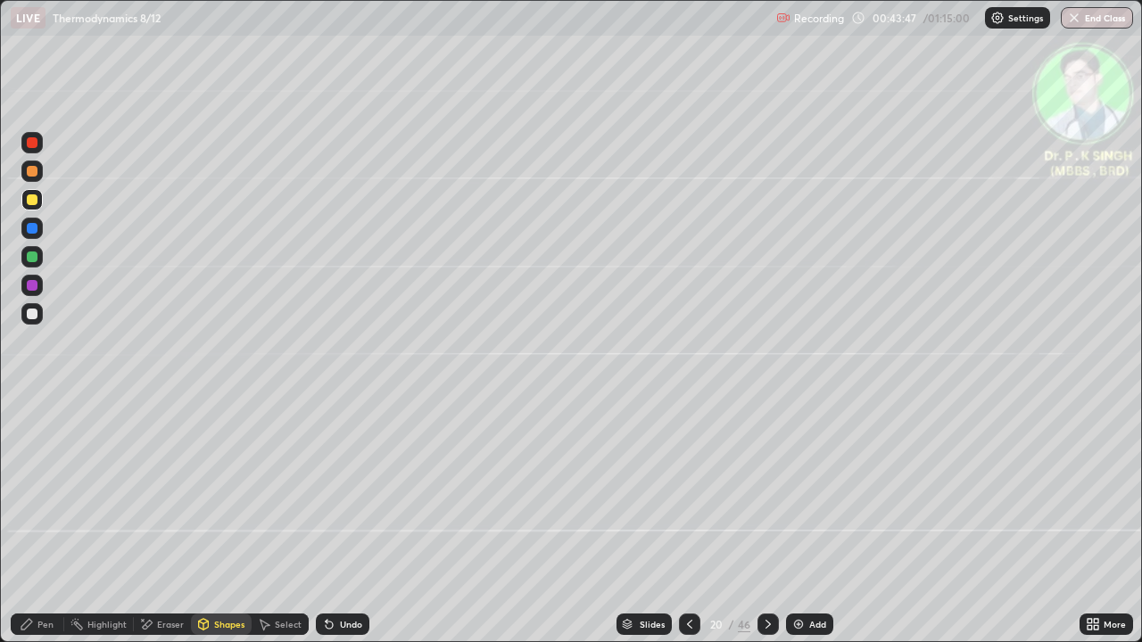
click at [764, 528] on icon at bounding box center [768, 624] width 14 height 14
click at [34, 200] on div at bounding box center [32, 199] width 11 height 11
click at [46, 528] on div "Pen" at bounding box center [45, 624] width 16 height 9
click at [153, 528] on div "Eraser" at bounding box center [162, 624] width 57 height 21
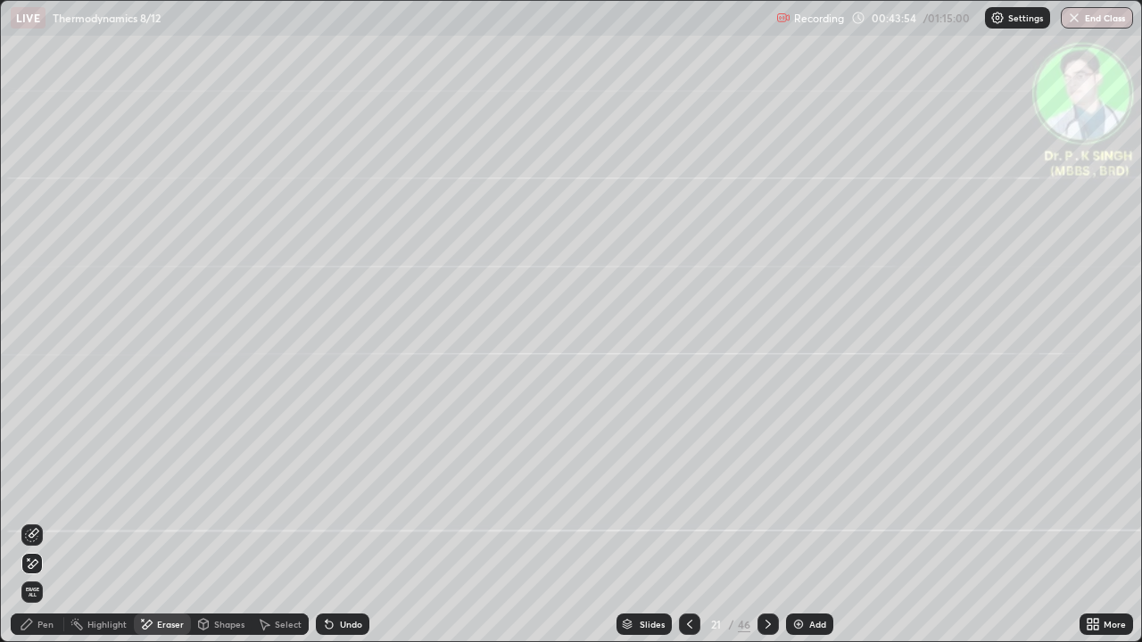
click at [33, 528] on span "Erase all" at bounding box center [32, 592] width 20 height 11
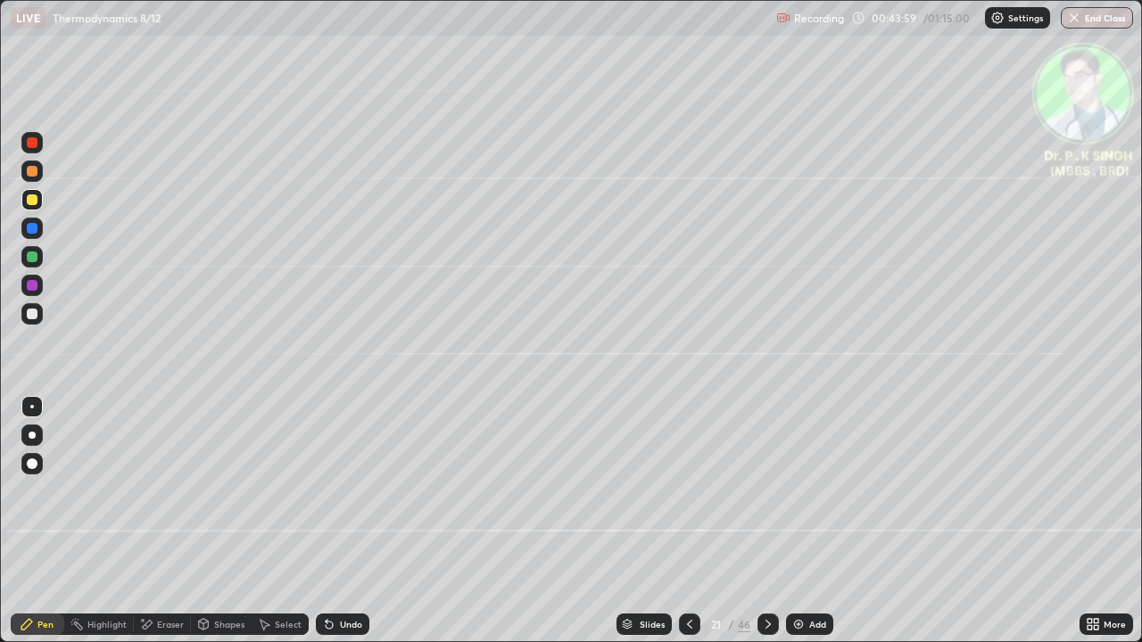
click at [34, 203] on div at bounding box center [32, 199] width 11 height 11
click at [203, 528] on icon at bounding box center [203, 624] width 14 height 14
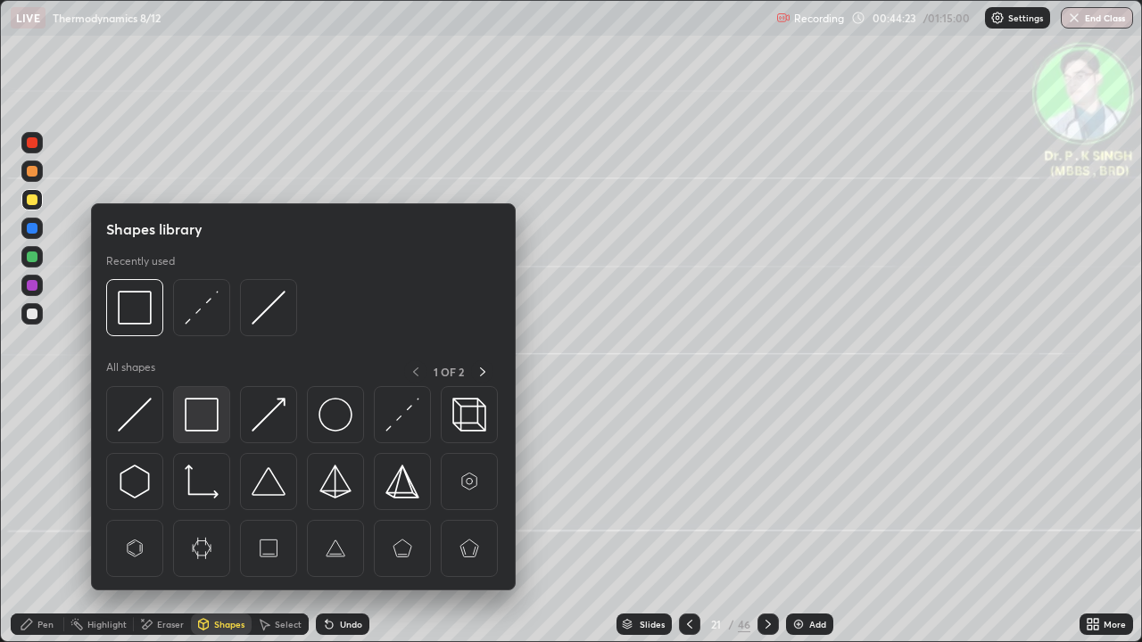
click at [209, 419] on img at bounding box center [202, 415] width 34 height 34
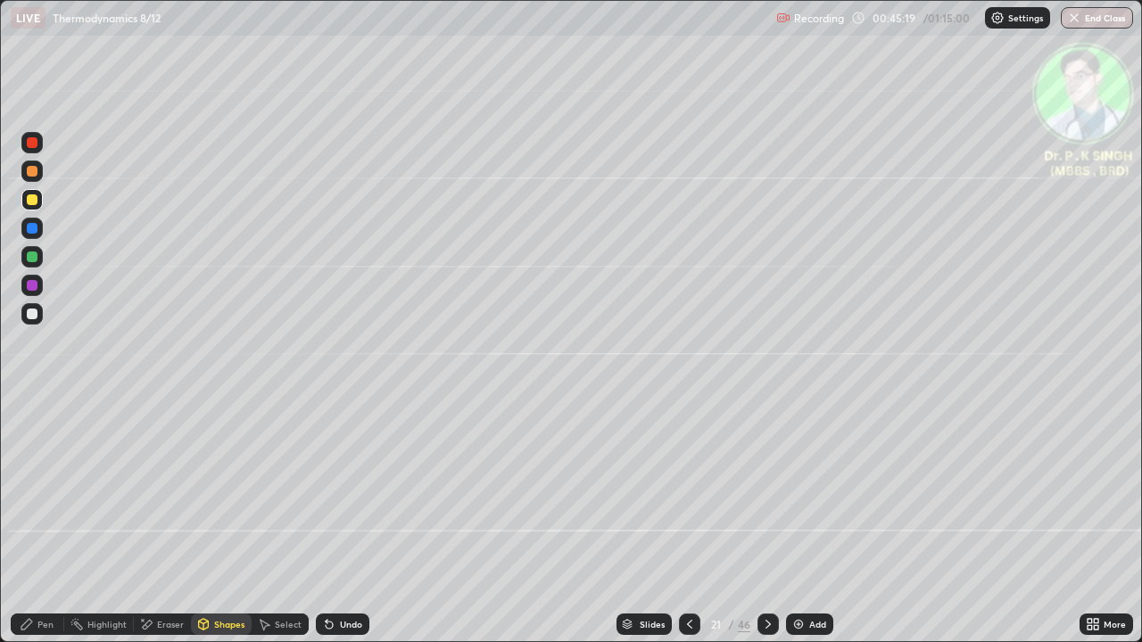
click at [688, 528] on icon at bounding box center [689, 624] width 14 height 14
click at [766, 528] on icon at bounding box center [768, 624] width 14 height 14
click at [770, 528] on icon at bounding box center [768, 624] width 14 height 14
click at [25, 228] on div at bounding box center [31, 228] width 21 height 21
click at [153, 528] on div "Eraser" at bounding box center [162, 624] width 57 height 21
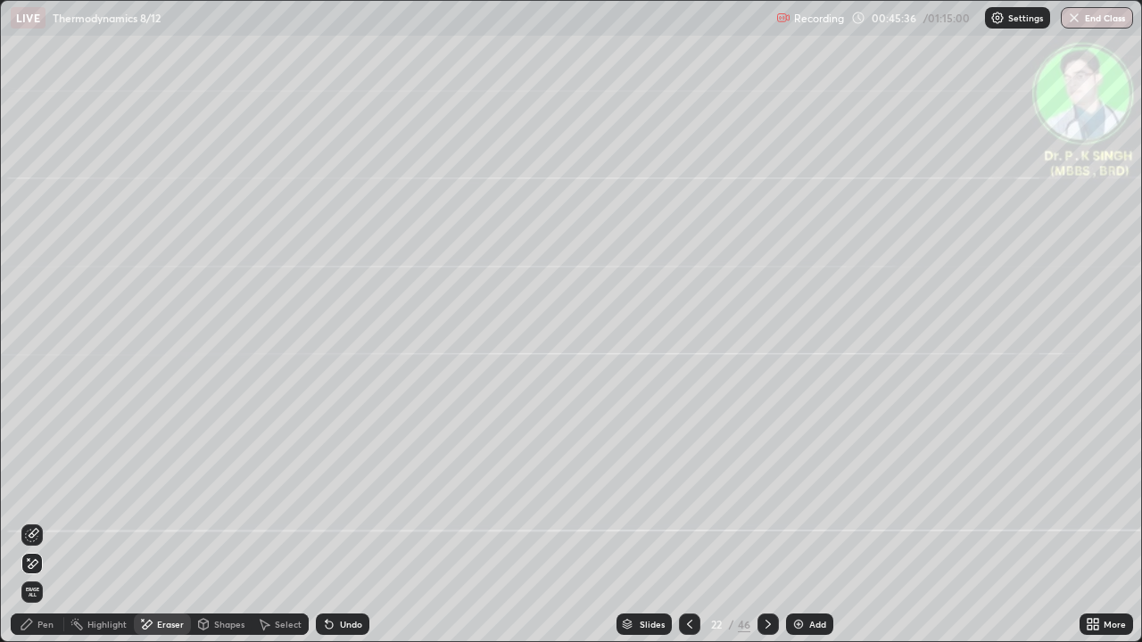
click at [37, 528] on span "Erase all" at bounding box center [32, 592] width 20 height 11
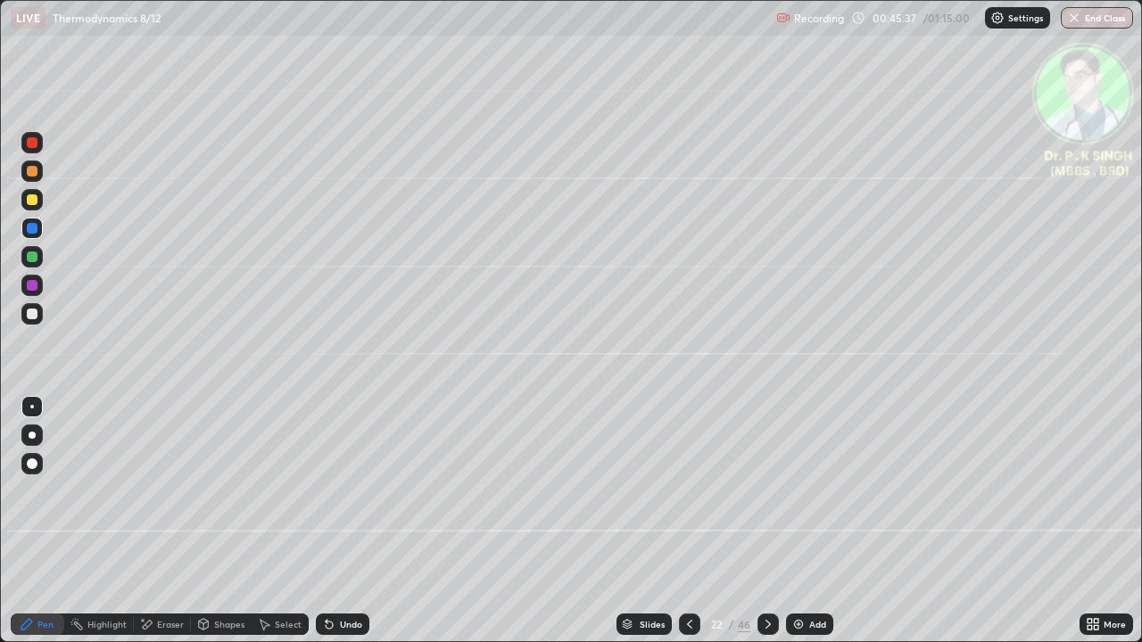
click at [39, 528] on div "Pen" at bounding box center [45, 624] width 16 height 9
click at [39, 200] on div at bounding box center [31, 199] width 21 height 21
click at [35, 204] on div at bounding box center [31, 199] width 21 height 21
click at [36, 196] on div at bounding box center [32, 199] width 11 height 11
click at [768, 528] on div at bounding box center [767, 624] width 21 height 21
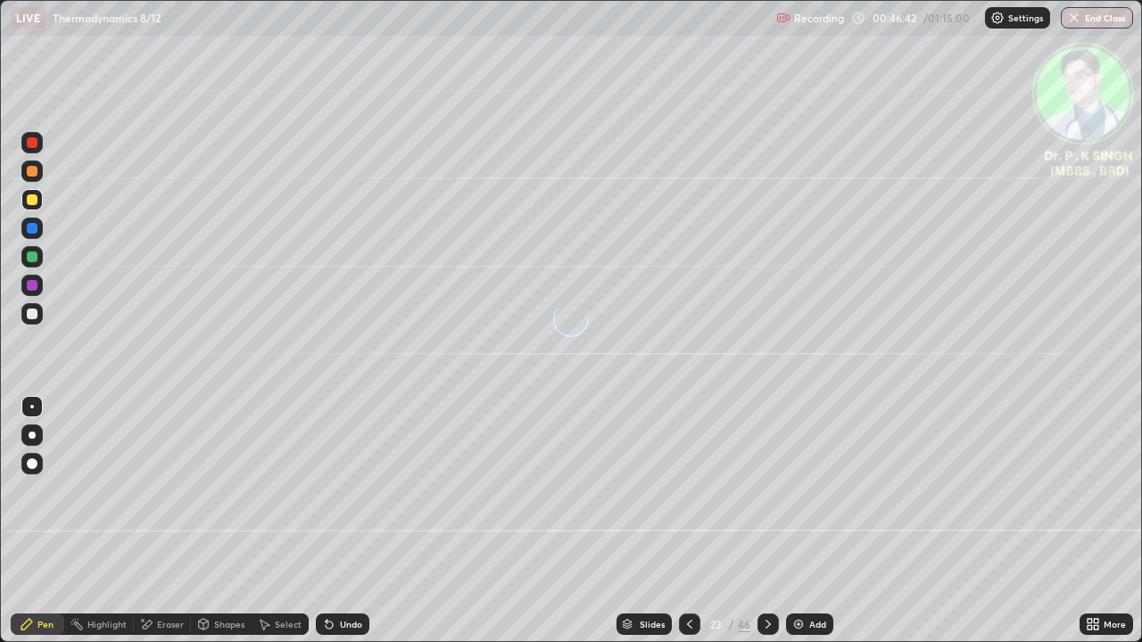
click at [40, 259] on div at bounding box center [31, 256] width 21 height 21
click at [34, 202] on div at bounding box center [32, 199] width 11 height 11
click at [36, 260] on div at bounding box center [32, 257] width 11 height 11
click at [37, 202] on div at bounding box center [32, 199] width 11 height 11
click at [39, 201] on div at bounding box center [31, 199] width 21 height 21
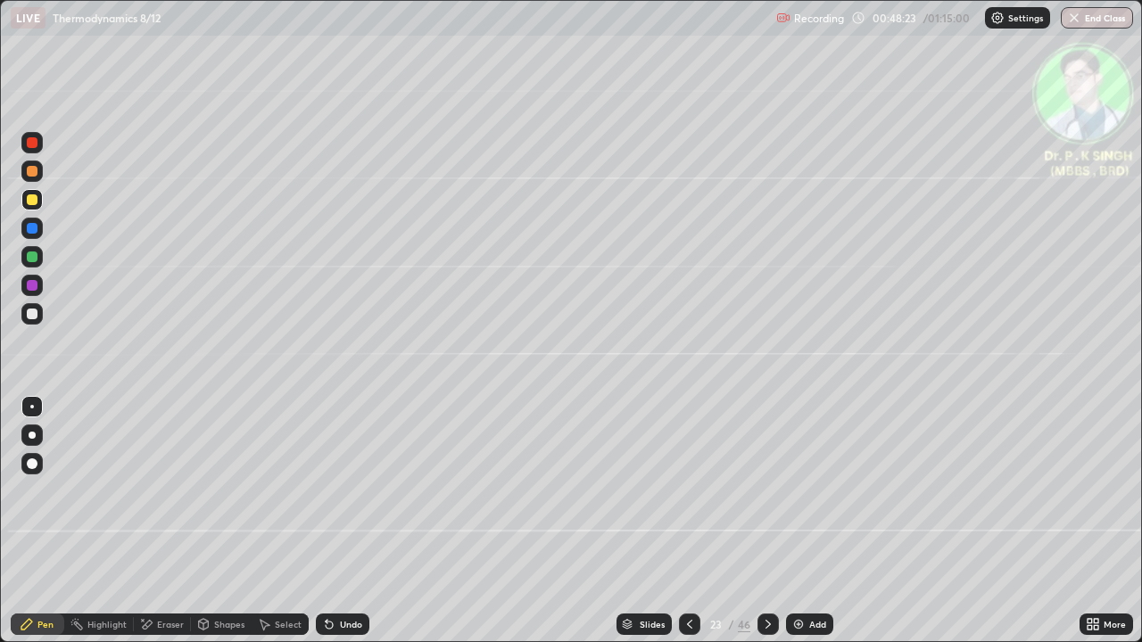
click at [688, 528] on icon at bounding box center [689, 624] width 14 height 14
click at [685, 528] on icon at bounding box center [689, 624] width 14 height 14
click at [688, 528] on icon at bounding box center [689, 624] width 14 height 14
click at [768, 528] on icon at bounding box center [768, 624] width 14 height 14
click at [767, 528] on icon at bounding box center [768, 624] width 14 height 14
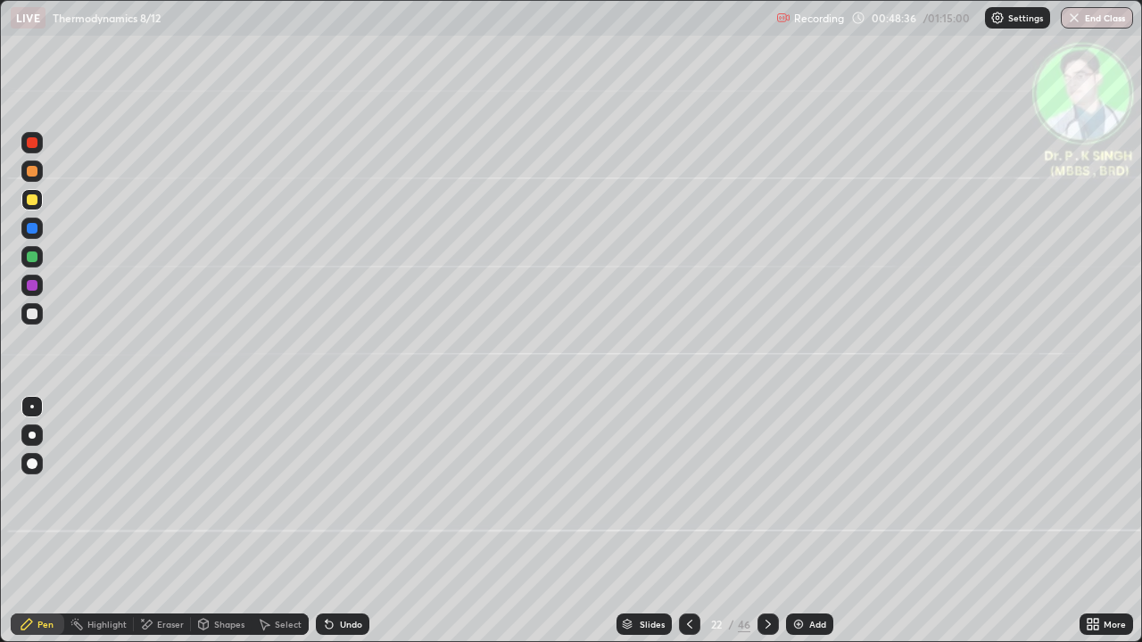
click at [765, 528] on icon at bounding box center [768, 624] width 14 height 14
click at [767, 528] on icon at bounding box center [767, 624] width 5 height 9
click at [38, 199] on div at bounding box center [31, 199] width 21 height 21
click at [690, 528] on icon at bounding box center [689, 624] width 14 height 14
click at [688, 528] on icon at bounding box center [689, 624] width 14 height 14
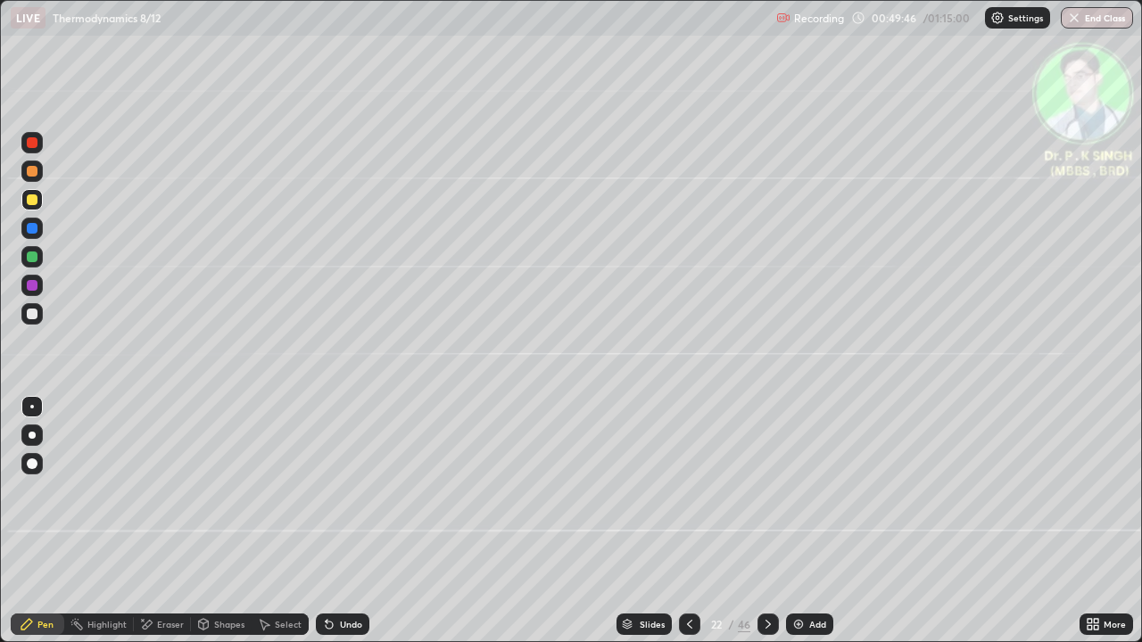
click at [688, 528] on div at bounding box center [689, 624] width 21 height 21
click at [688, 528] on icon at bounding box center [689, 624] width 14 height 14
click at [766, 528] on icon at bounding box center [768, 624] width 14 height 14
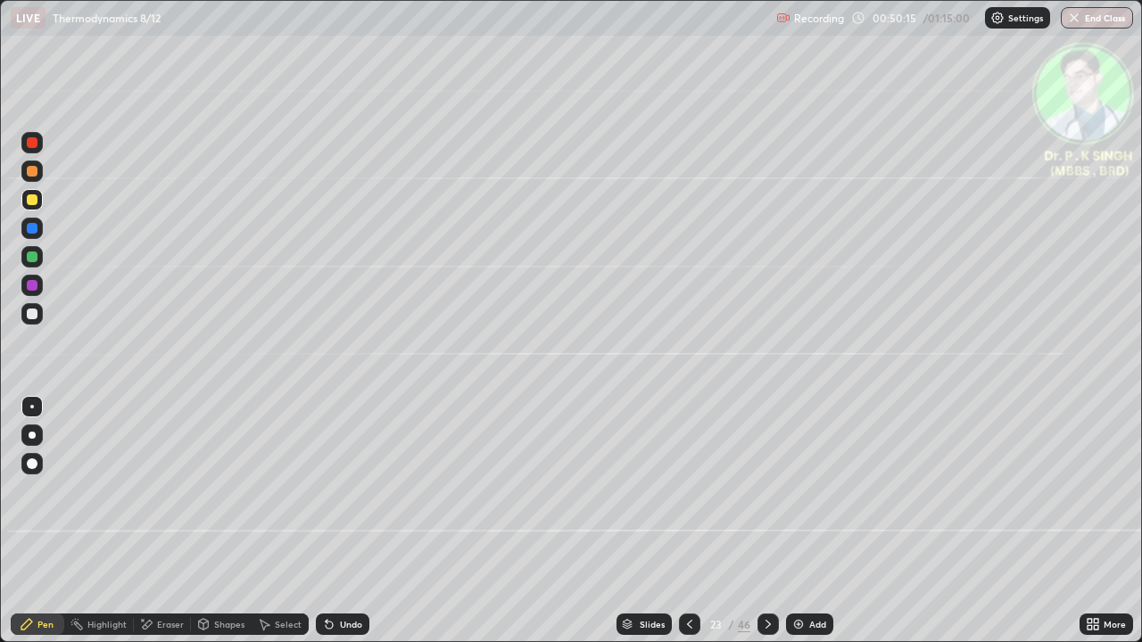
click at [766, 528] on icon at bounding box center [768, 624] width 14 height 14
click at [763, 528] on icon at bounding box center [768, 624] width 14 height 14
click at [761, 528] on div at bounding box center [767, 624] width 21 height 21
click at [36, 229] on div at bounding box center [32, 228] width 11 height 11
click at [34, 202] on div at bounding box center [32, 199] width 11 height 11
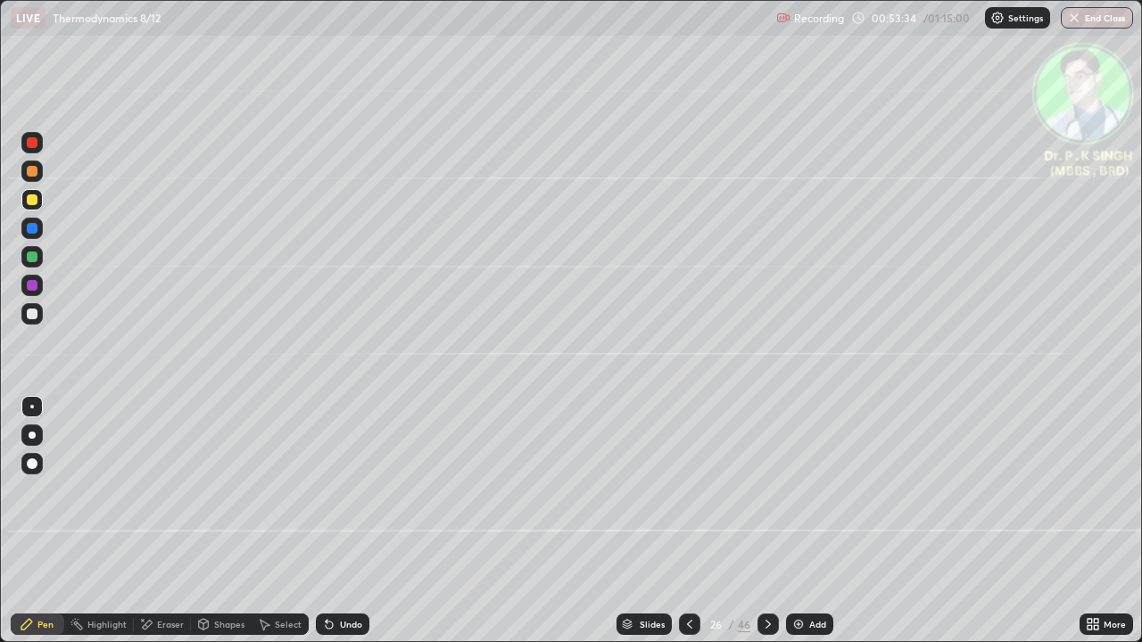
click at [687, 528] on icon at bounding box center [689, 624] width 14 height 14
click at [687, 528] on icon at bounding box center [689, 624] width 5 height 9
click at [688, 528] on icon at bounding box center [689, 624] width 14 height 14
click at [680, 528] on div at bounding box center [689, 624] width 21 height 21
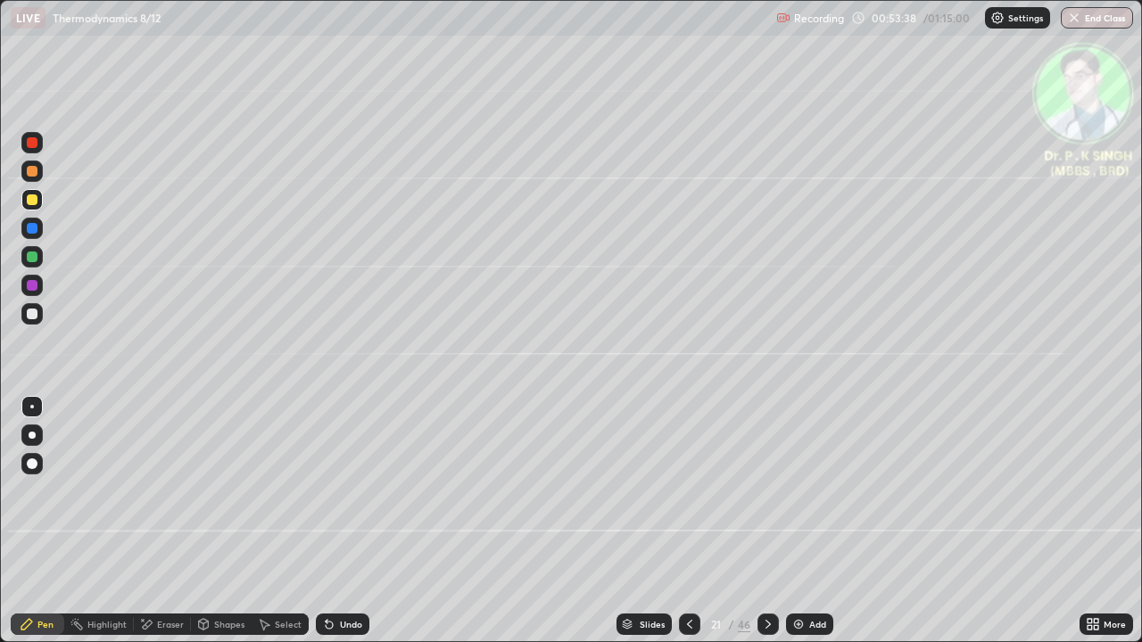
click at [687, 528] on icon at bounding box center [689, 624] width 14 height 14
click at [769, 528] on icon at bounding box center [768, 624] width 14 height 14
click at [765, 528] on icon at bounding box center [768, 624] width 14 height 14
click at [766, 528] on icon at bounding box center [768, 624] width 14 height 14
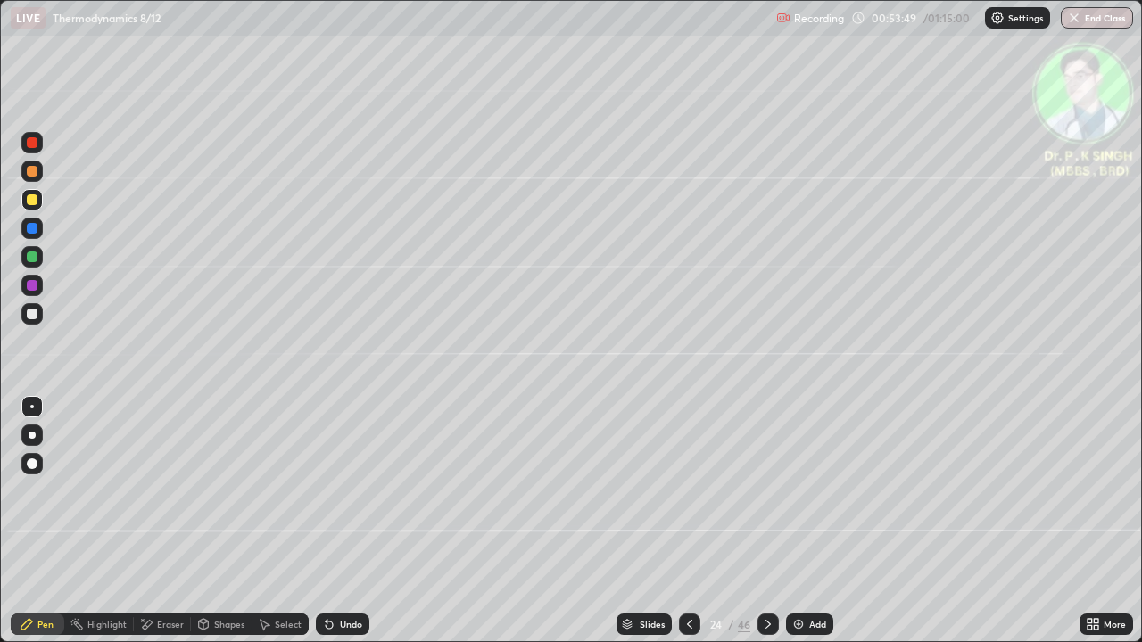
click at [768, 528] on icon at bounding box center [768, 624] width 14 height 14
click at [768, 528] on div at bounding box center [767, 625] width 21 height 36
click at [37, 224] on div at bounding box center [31, 228] width 21 height 21
click at [680, 528] on div at bounding box center [689, 624] width 21 height 21
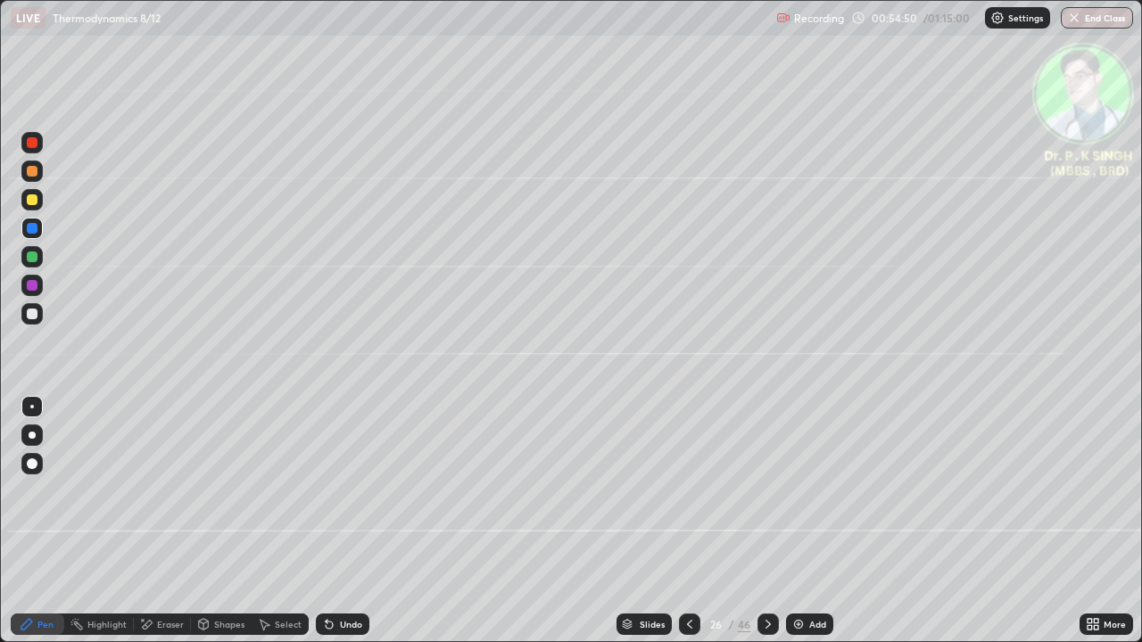
click at [766, 528] on icon at bounding box center [768, 624] width 14 height 14
click at [34, 228] on div at bounding box center [32, 228] width 11 height 11
click at [40, 202] on div at bounding box center [31, 199] width 21 height 21
click at [766, 528] on icon at bounding box center [768, 624] width 14 height 14
click at [37, 230] on div at bounding box center [32, 228] width 11 height 11
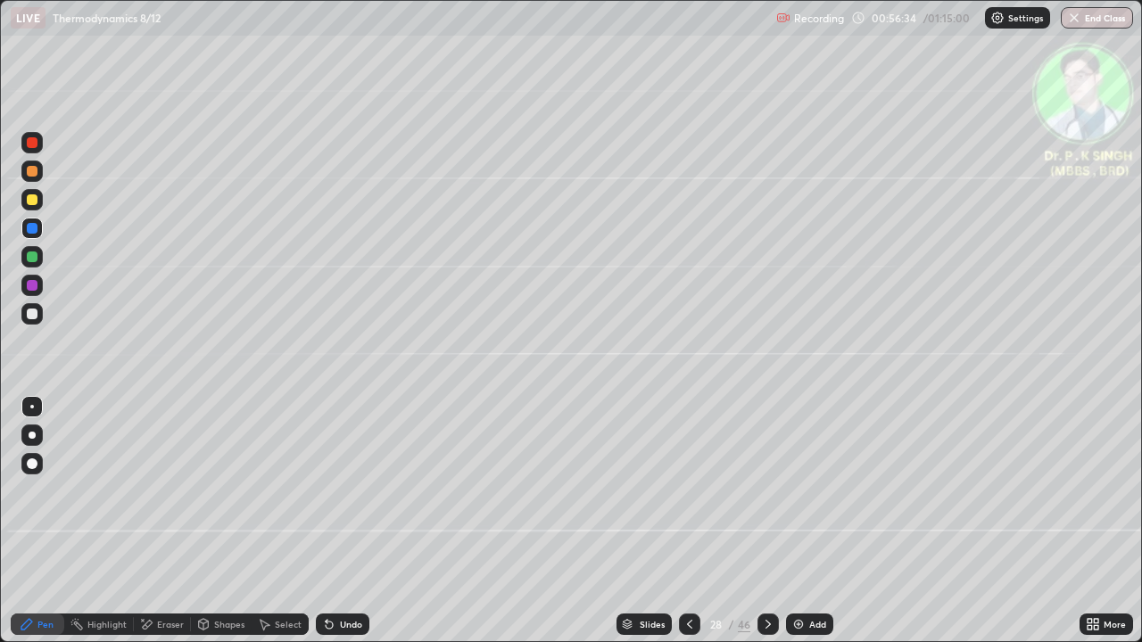
click at [36, 203] on div at bounding box center [32, 199] width 11 height 11
click at [37, 232] on div at bounding box center [31, 228] width 21 height 21
click at [31, 229] on div at bounding box center [32, 228] width 11 height 11
click at [35, 203] on div at bounding box center [32, 199] width 11 height 11
click at [761, 528] on div at bounding box center [767, 624] width 21 height 21
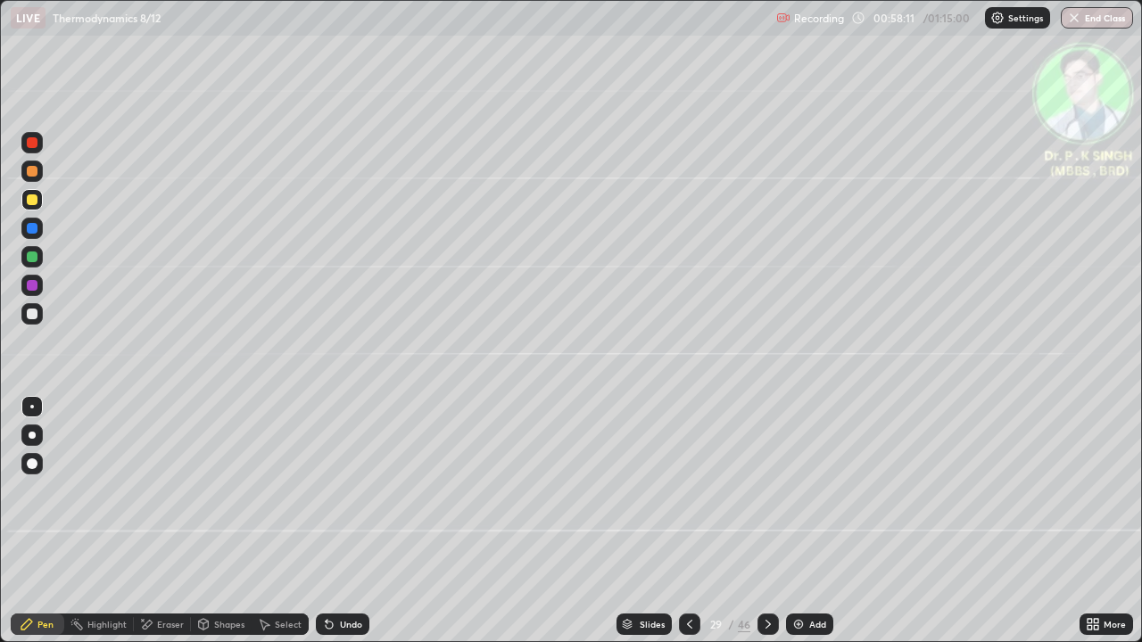
click at [37, 197] on div at bounding box center [31, 199] width 21 height 21
click at [207, 528] on icon at bounding box center [204, 624] width 10 height 11
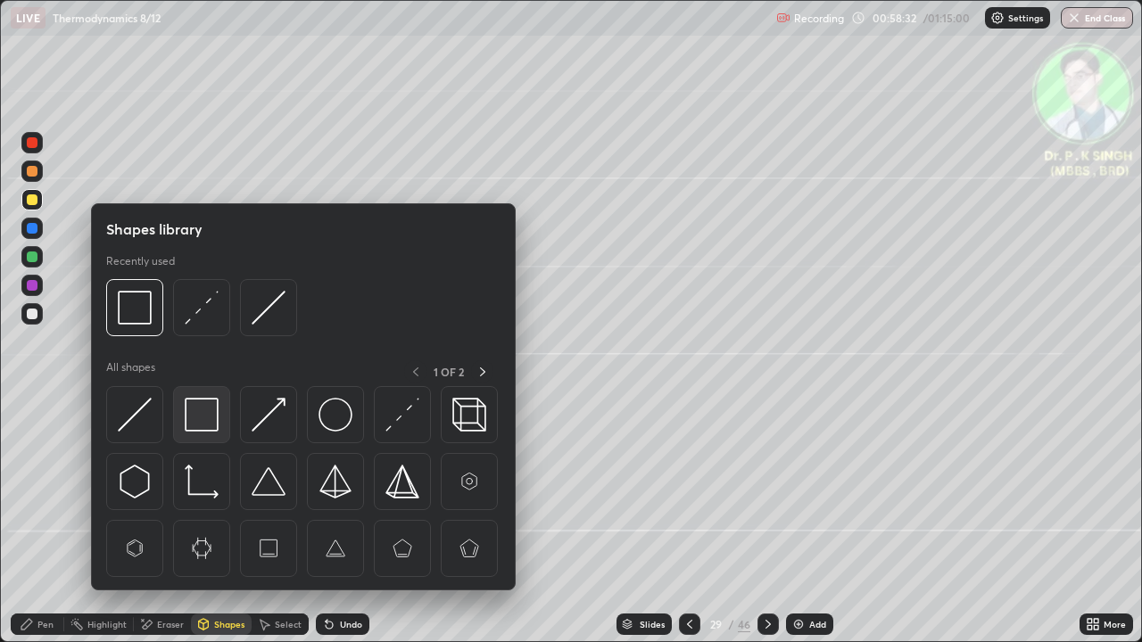
click at [213, 414] on img at bounding box center [202, 415] width 34 height 34
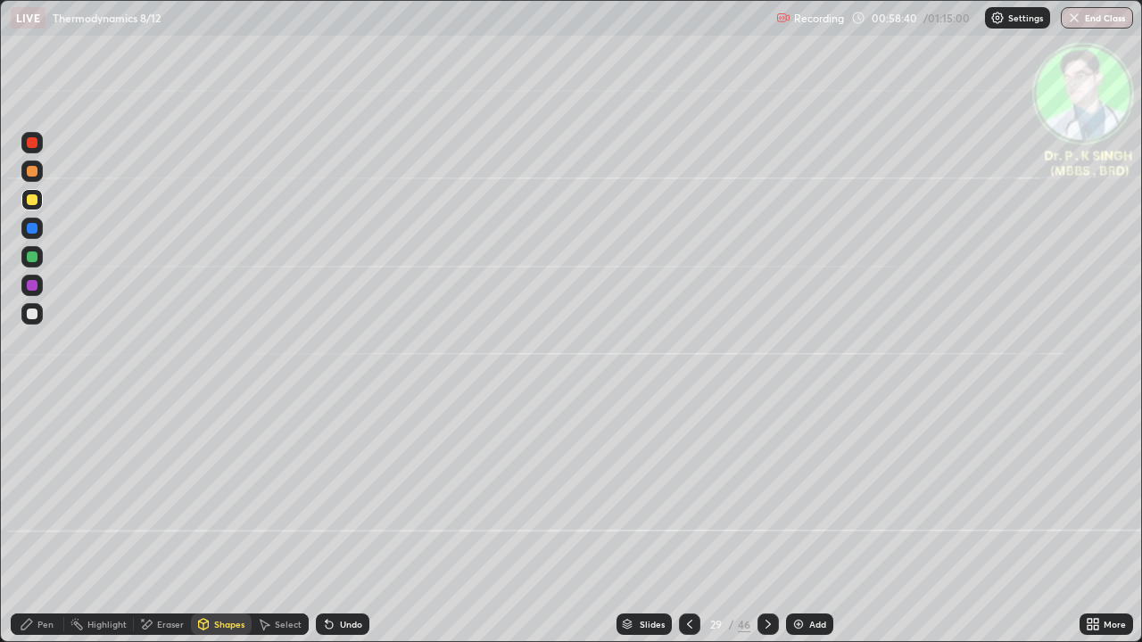
click at [37, 528] on div "Pen" at bounding box center [38, 624] width 54 height 21
click at [152, 528] on icon at bounding box center [146, 624] width 14 height 15
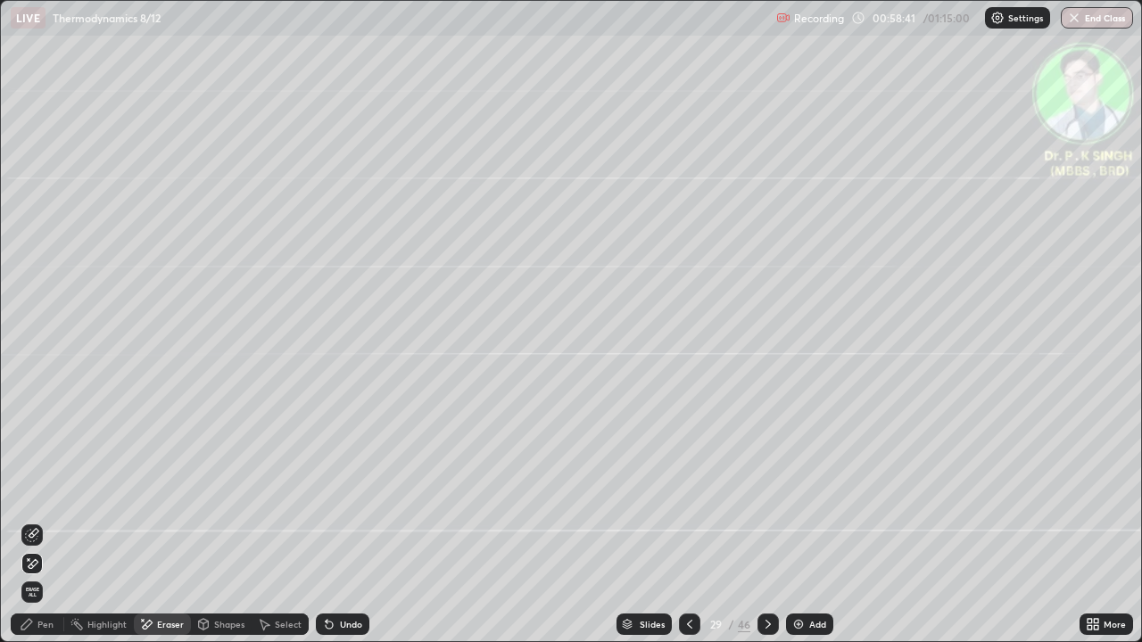
click at [37, 528] on div at bounding box center [31, 563] width 21 height 21
click at [36, 528] on div "Pen" at bounding box center [38, 624] width 54 height 21
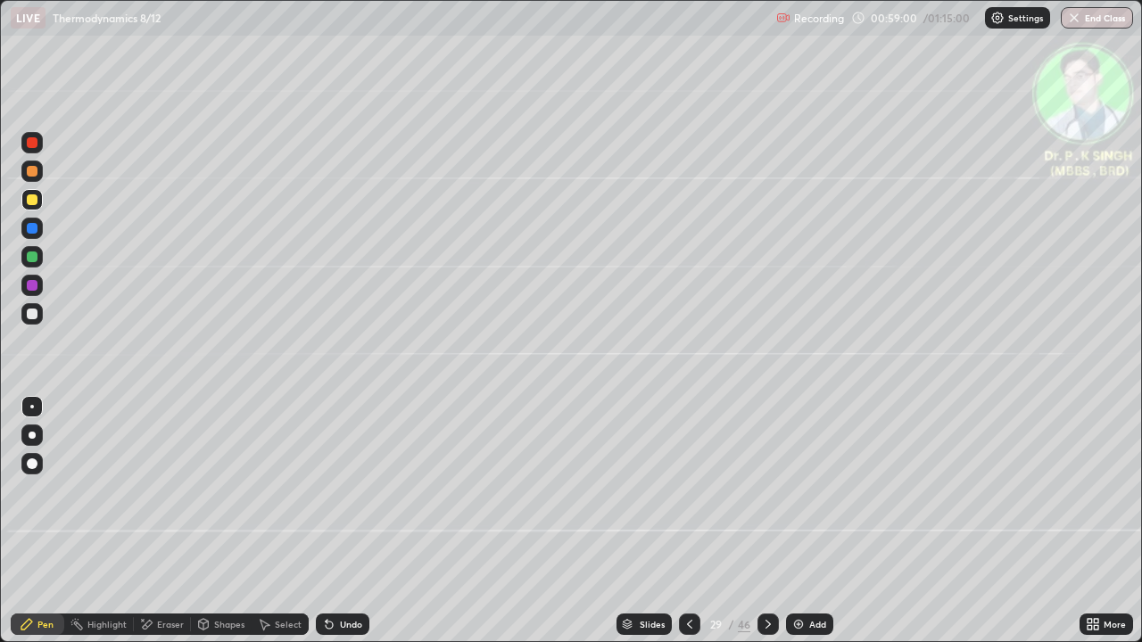
click at [199, 528] on icon at bounding box center [204, 624] width 10 height 11
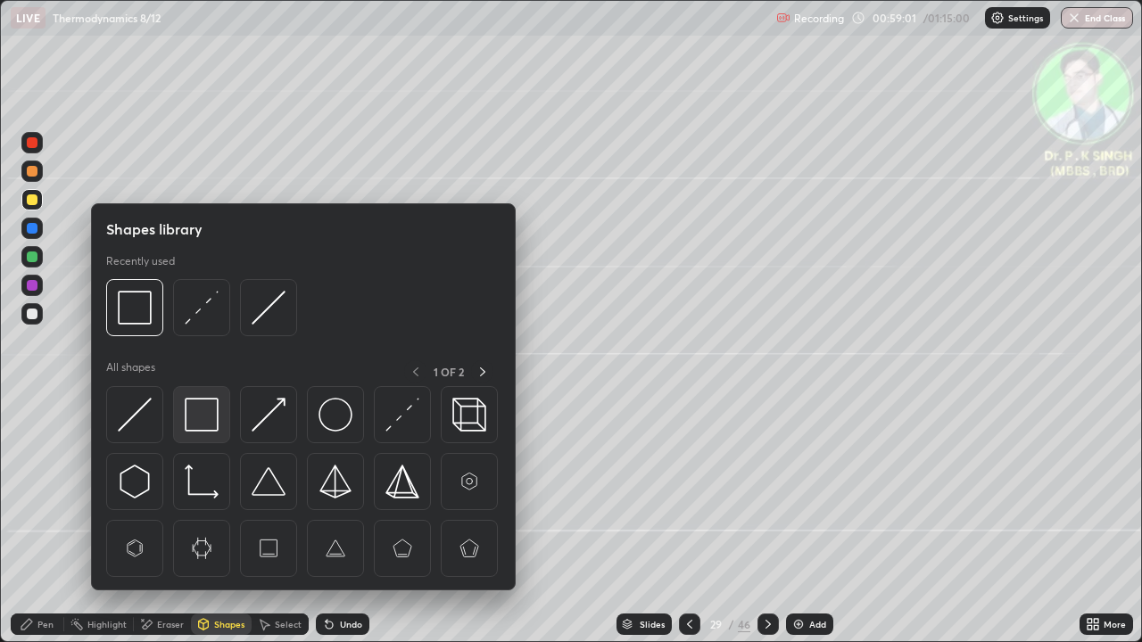
click at [199, 412] on img at bounding box center [202, 415] width 34 height 34
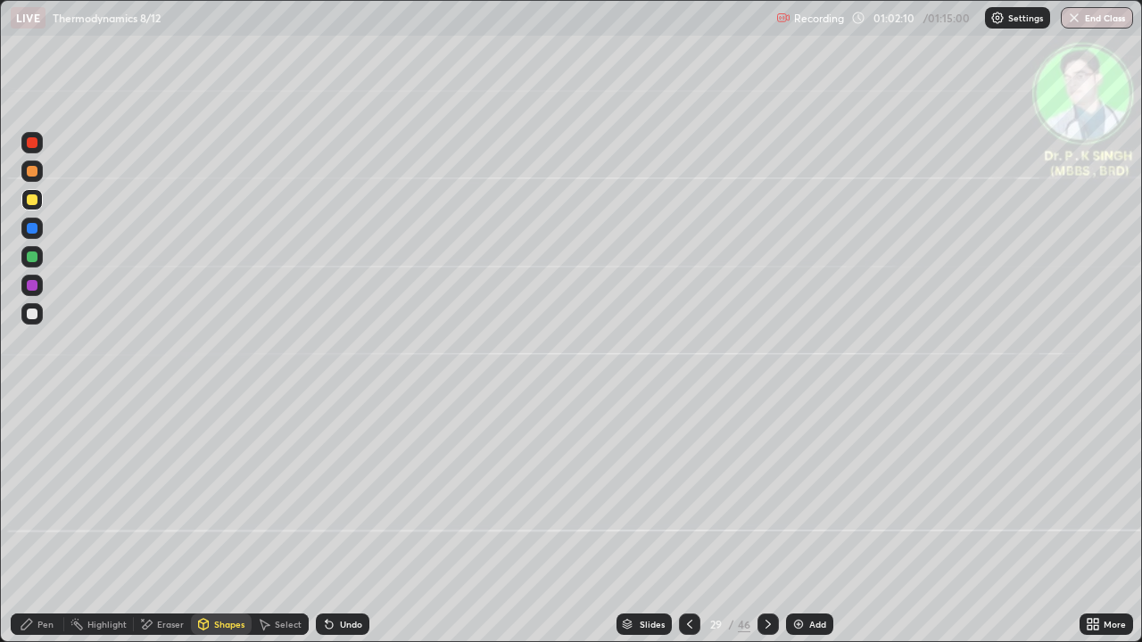
click at [766, 528] on icon at bounding box center [767, 624] width 5 height 9
click at [689, 528] on icon at bounding box center [689, 624] width 14 height 14
click at [765, 528] on icon at bounding box center [767, 624] width 5 height 9
click at [33, 229] on div at bounding box center [32, 228] width 11 height 11
click at [143, 528] on icon at bounding box center [146, 624] width 14 height 15
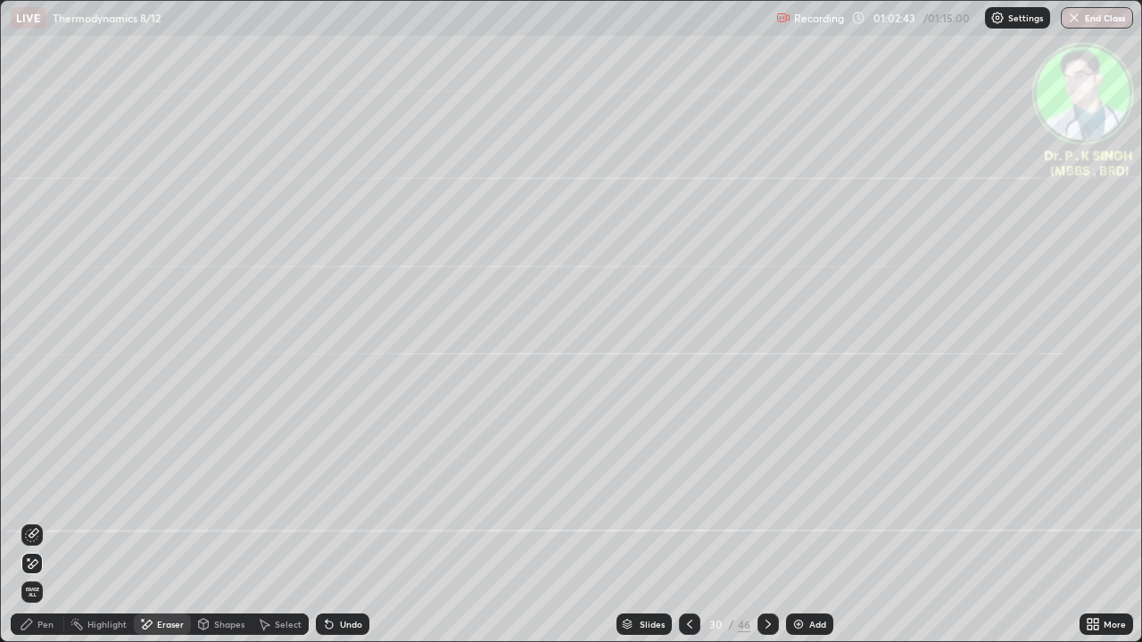
click at [33, 528] on span "Erase all" at bounding box center [32, 592] width 20 height 11
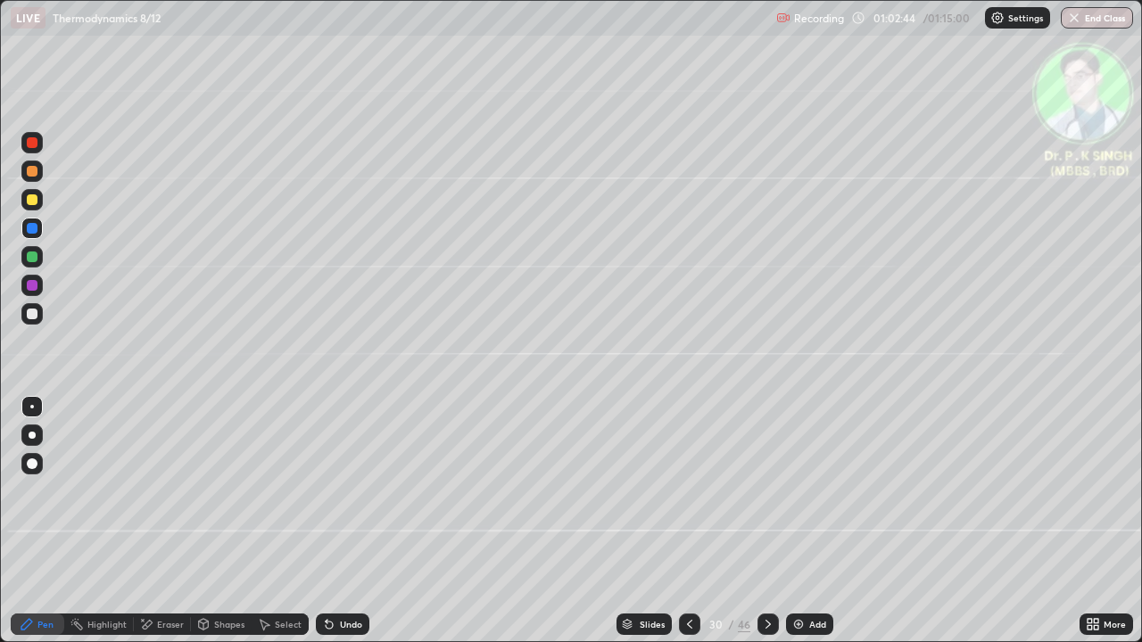
click at [29, 528] on icon at bounding box center [26, 624] width 11 height 11
click at [33, 230] on div at bounding box center [32, 228] width 11 height 11
click at [37, 201] on div at bounding box center [32, 199] width 11 height 11
click at [33, 228] on div at bounding box center [32, 228] width 11 height 11
click at [33, 203] on div at bounding box center [32, 199] width 11 height 11
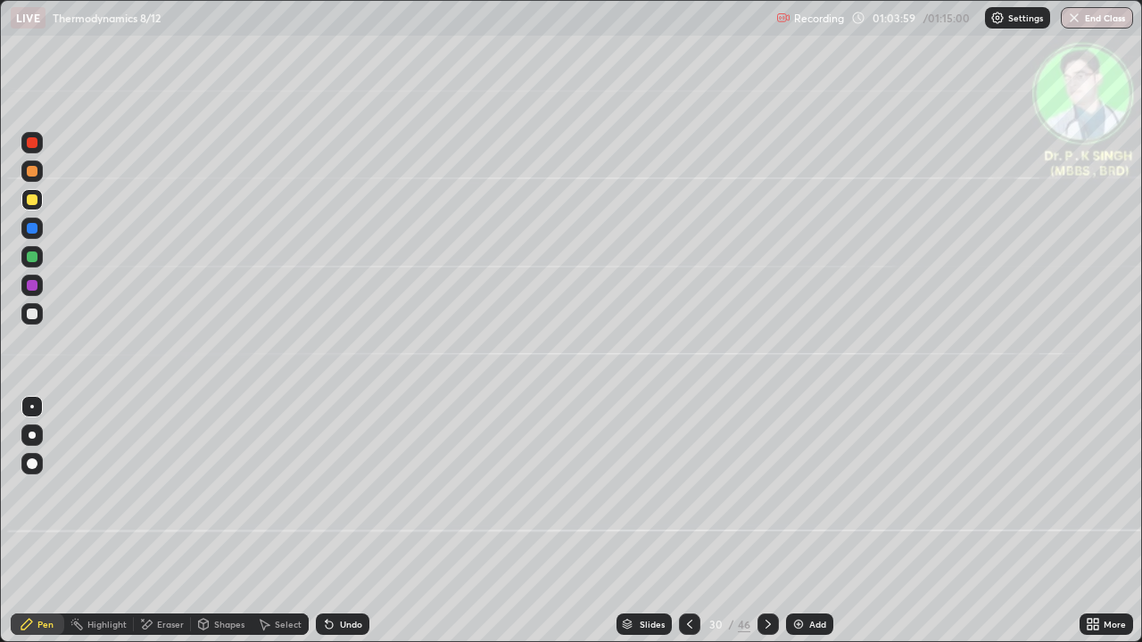
click at [33, 200] on div at bounding box center [32, 199] width 11 height 11
click at [36, 203] on div at bounding box center [32, 199] width 11 height 11
click at [764, 528] on div at bounding box center [767, 624] width 21 height 21
click at [35, 232] on div at bounding box center [32, 228] width 11 height 11
click at [37, 230] on div at bounding box center [32, 228] width 11 height 11
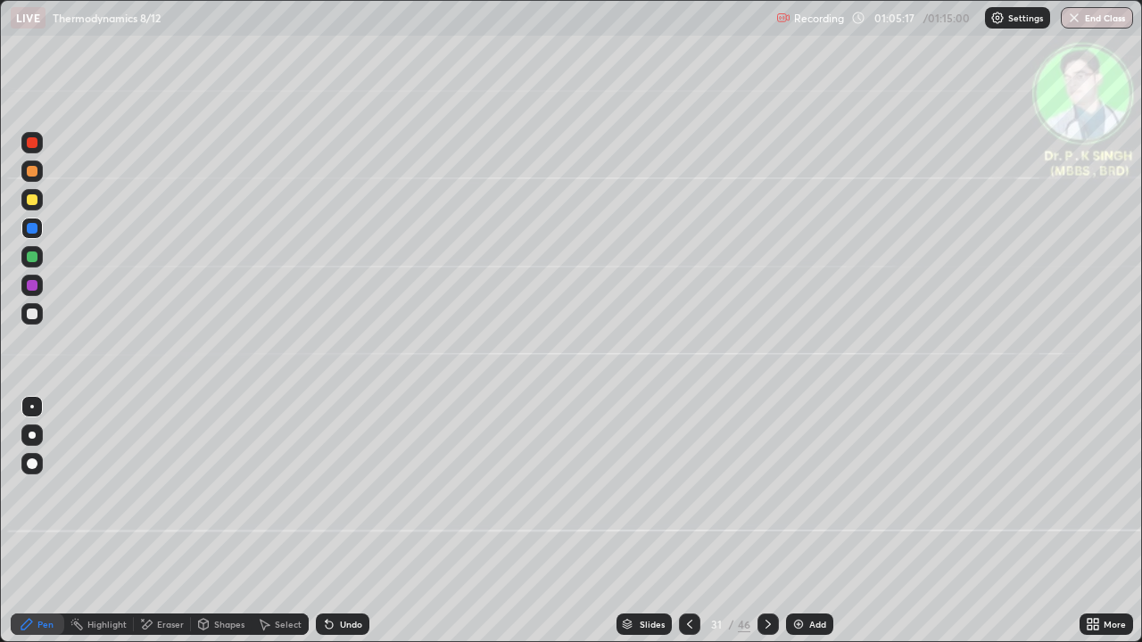
click at [37, 259] on div at bounding box center [32, 257] width 11 height 11
click at [39, 201] on div at bounding box center [31, 199] width 21 height 21
click at [33, 204] on div at bounding box center [32, 199] width 11 height 11
click at [1095, 21] on button "End Class" at bounding box center [1097, 17] width 72 height 21
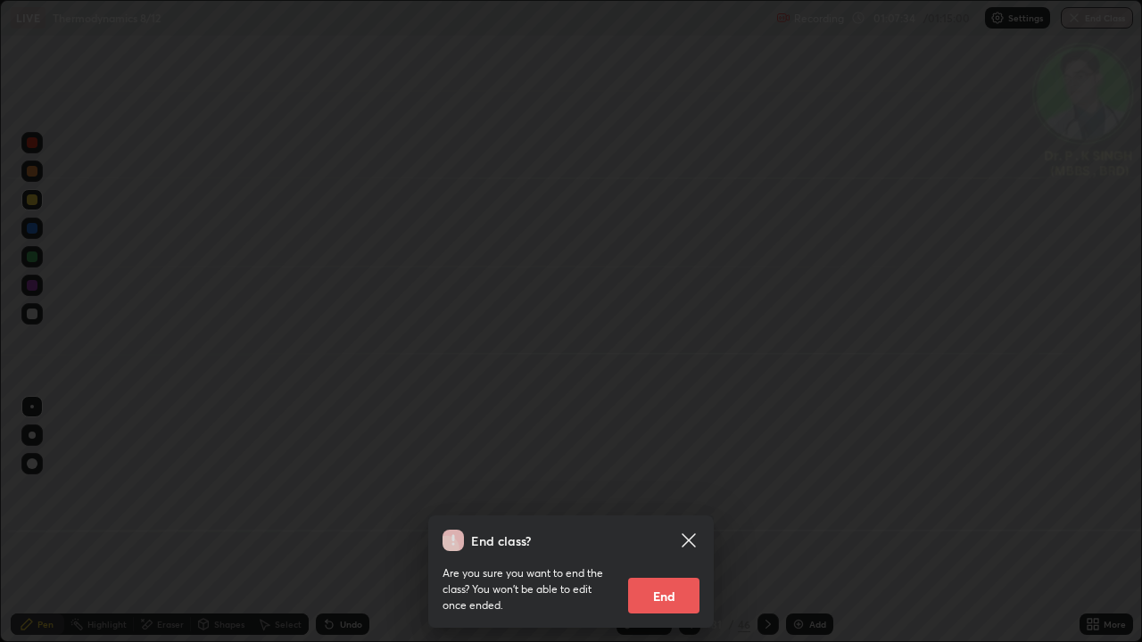
click at [665, 528] on button "End" at bounding box center [663, 596] width 71 height 36
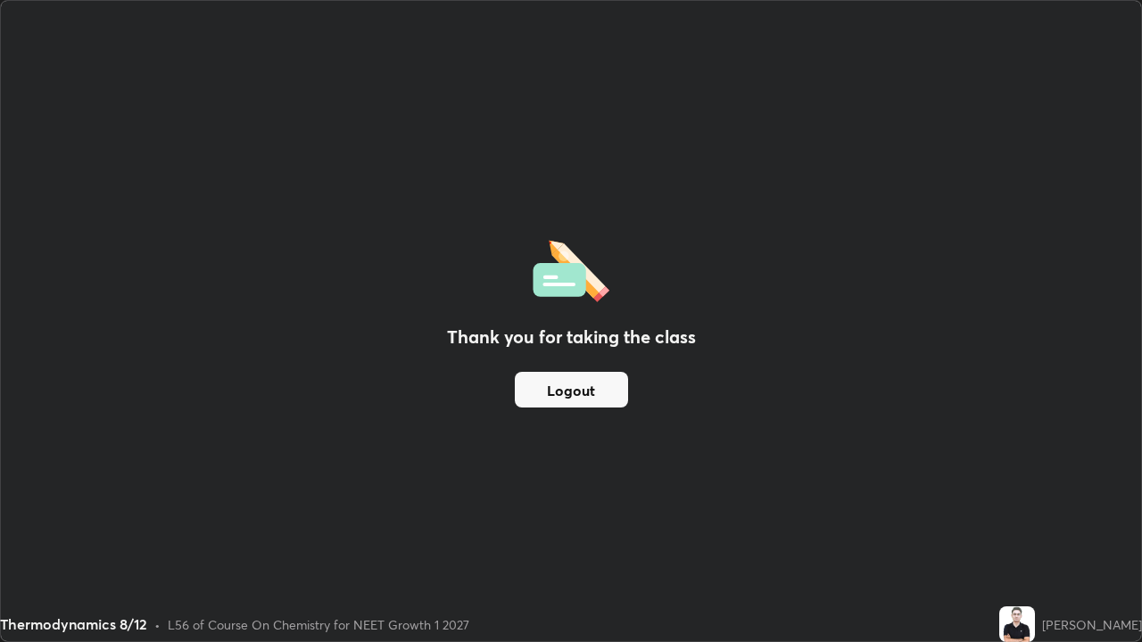
click at [571, 393] on button "Logout" at bounding box center [571, 390] width 113 height 36
